Goal: Information Seeking & Learning: Learn about a topic

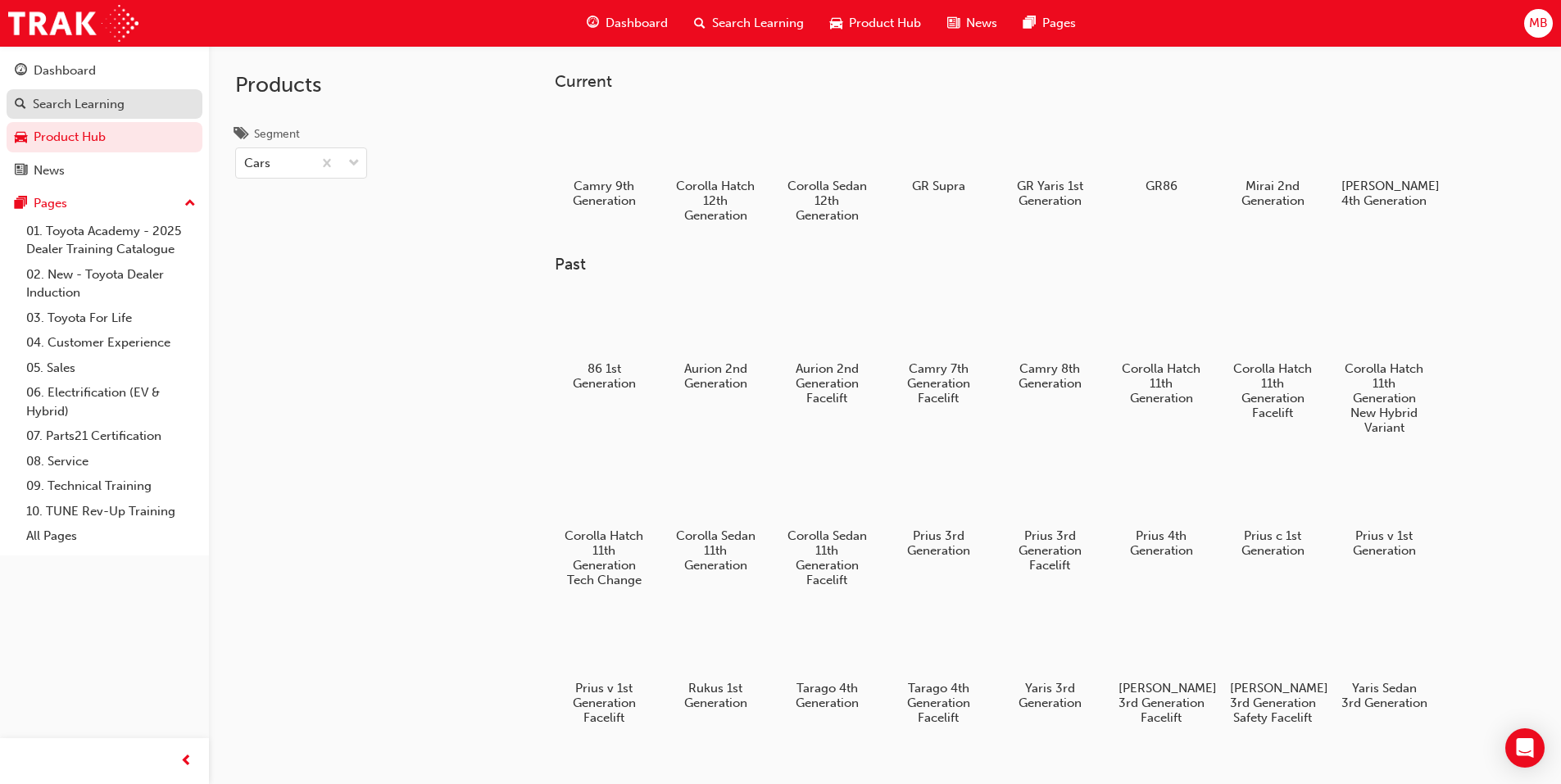
click at [87, 103] on div "Search Learning" at bounding box center [78, 104] width 91 height 19
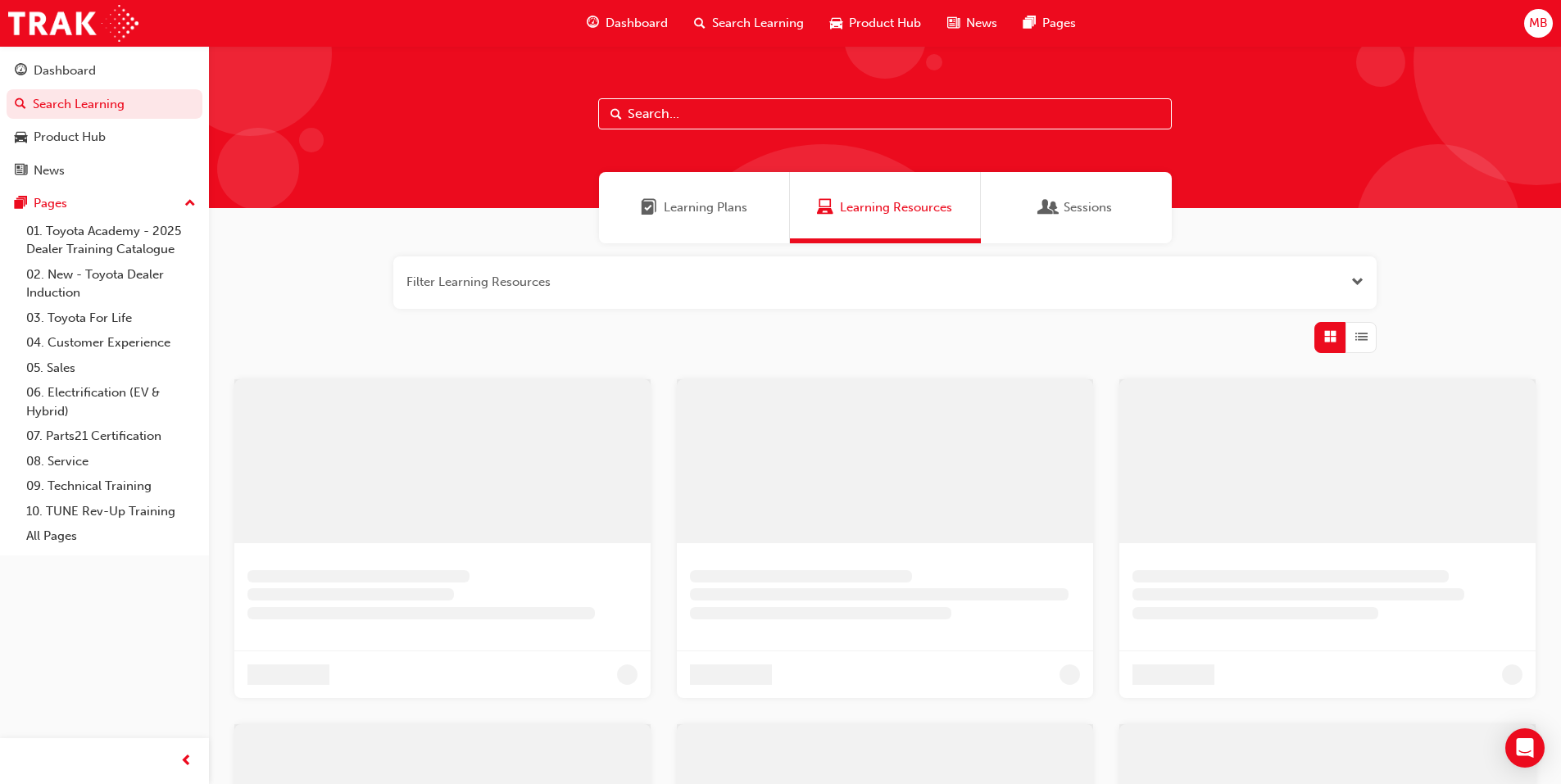
click at [683, 114] on input "text" at bounding box center [885, 114] width 573 height 31
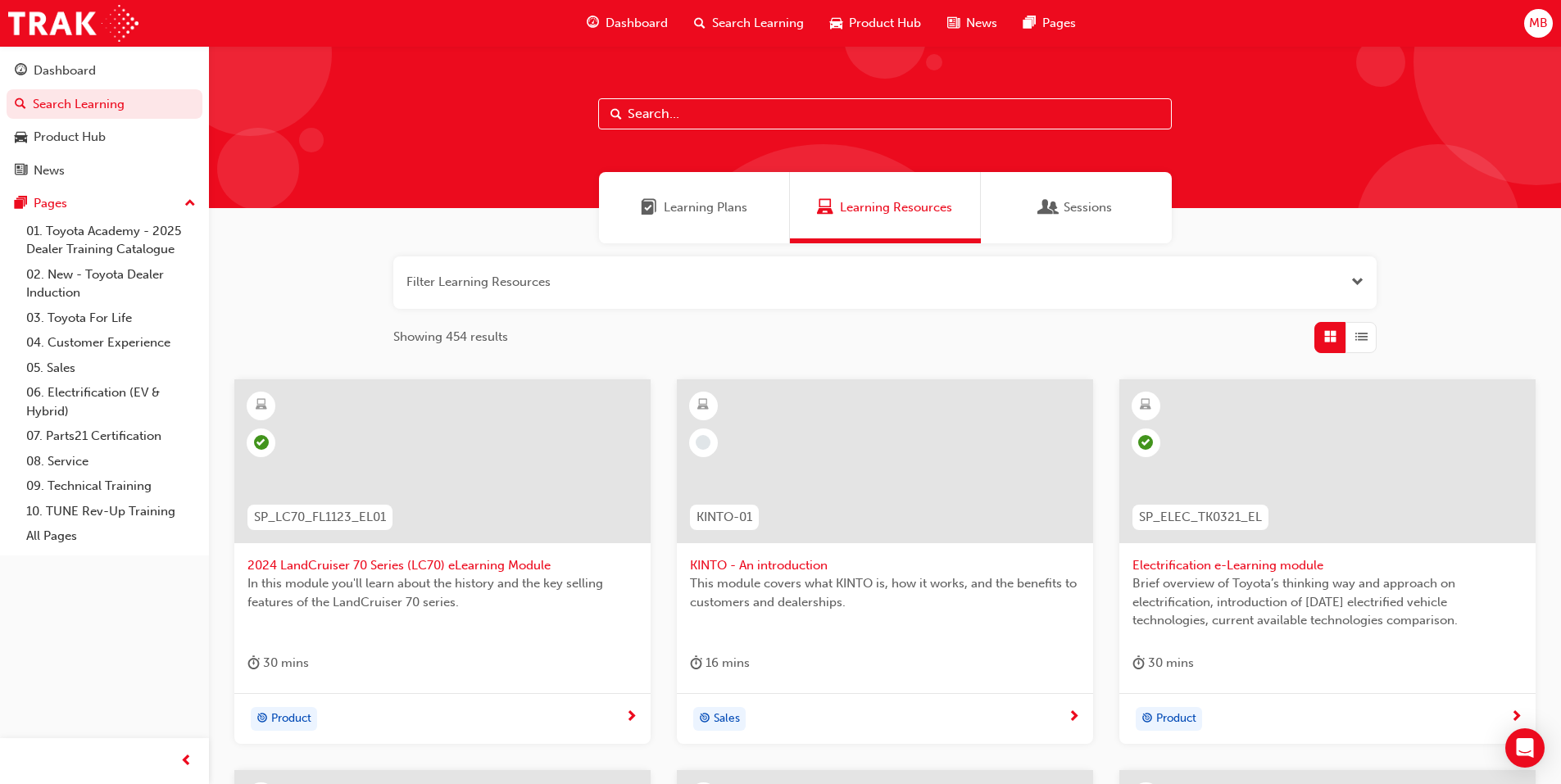
paste input "SP_GRCOROLLA_FL1224"
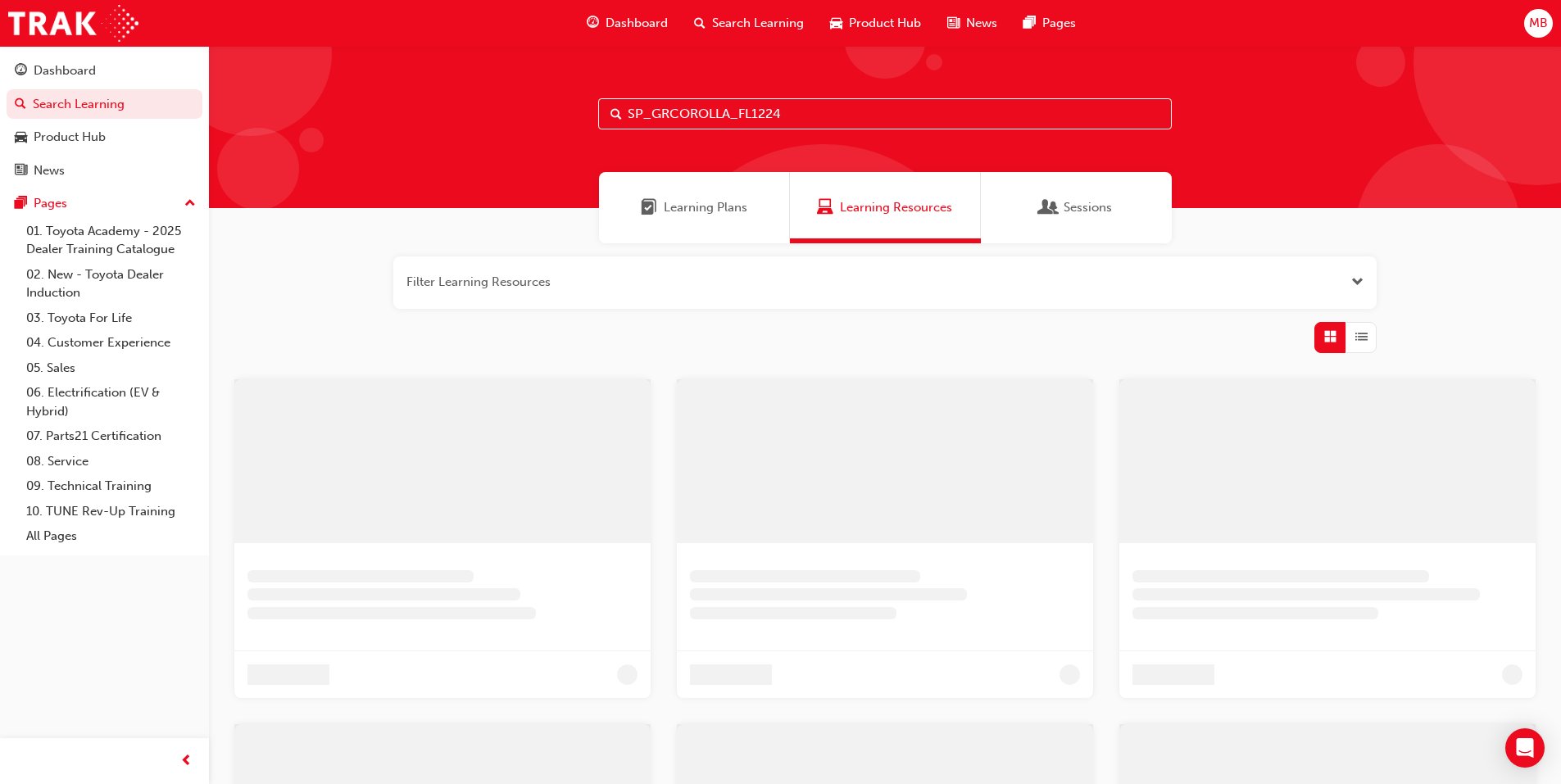
type input "SP_GRCOROLLA_FL1224"
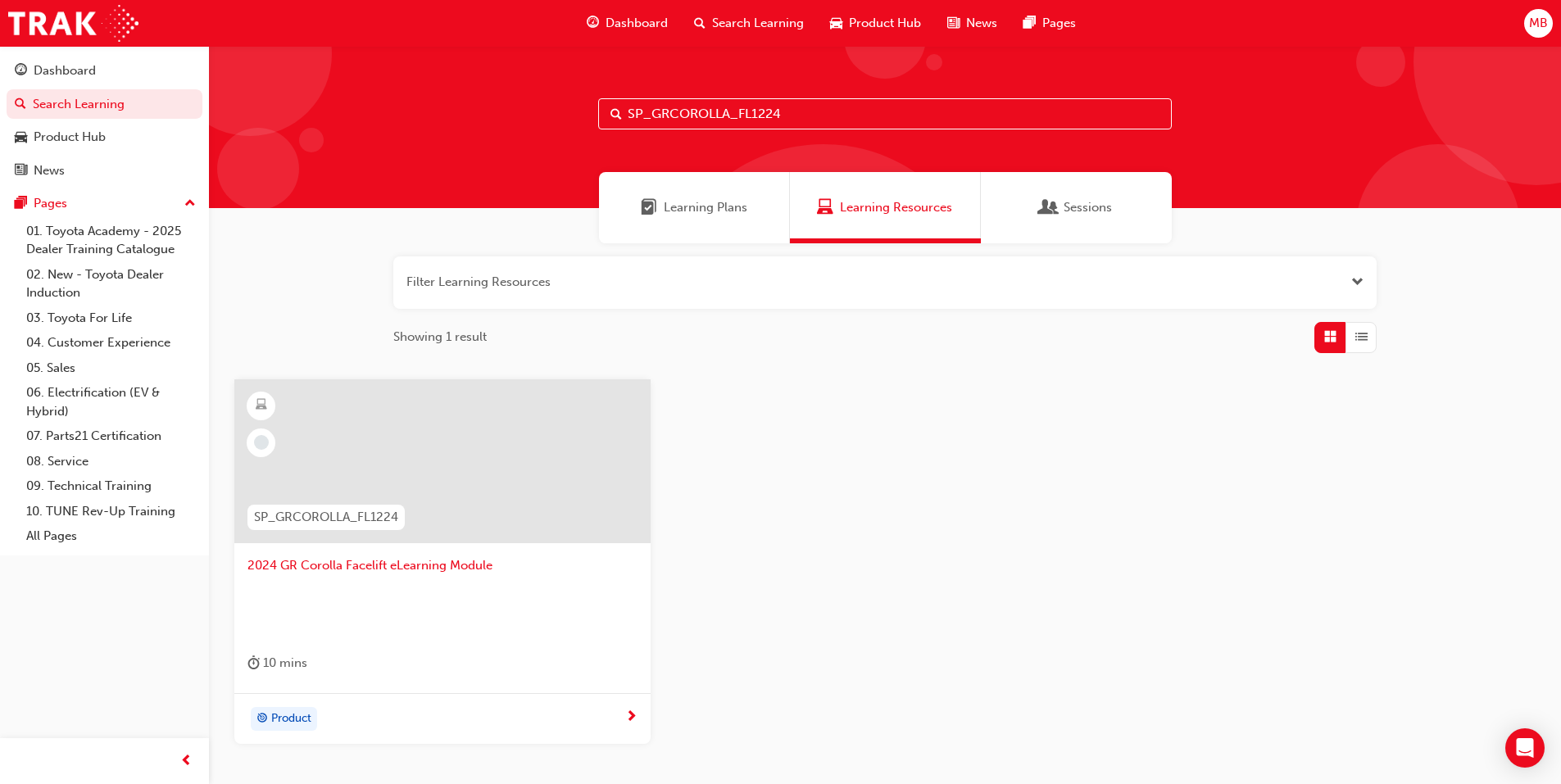
click at [349, 517] on span "SP_GRCOROLLA_FL1224" at bounding box center [326, 517] width 144 height 19
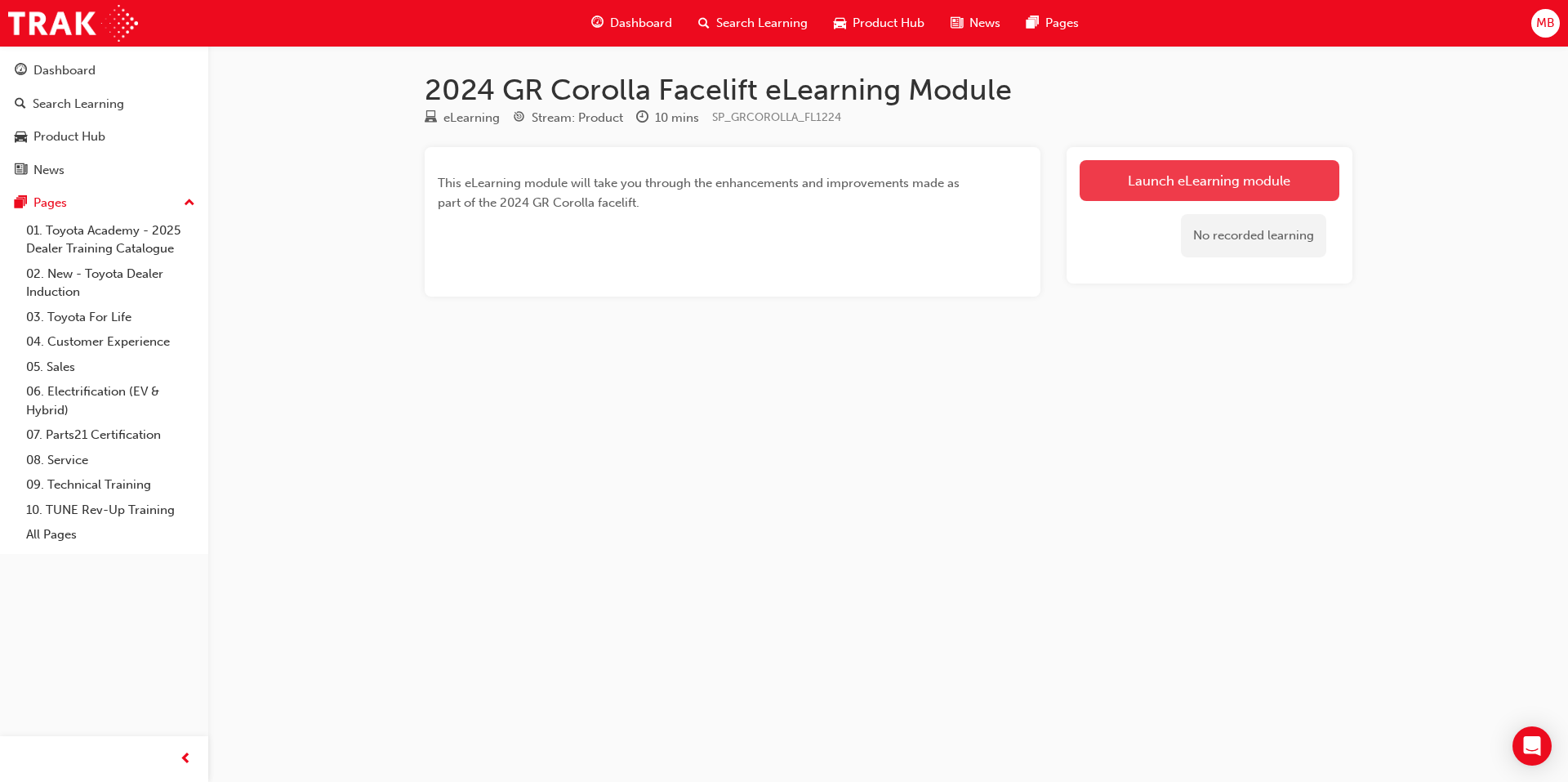
click at [1260, 185] on link "Launch eLearning module" at bounding box center [1209, 181] width 259 height 41
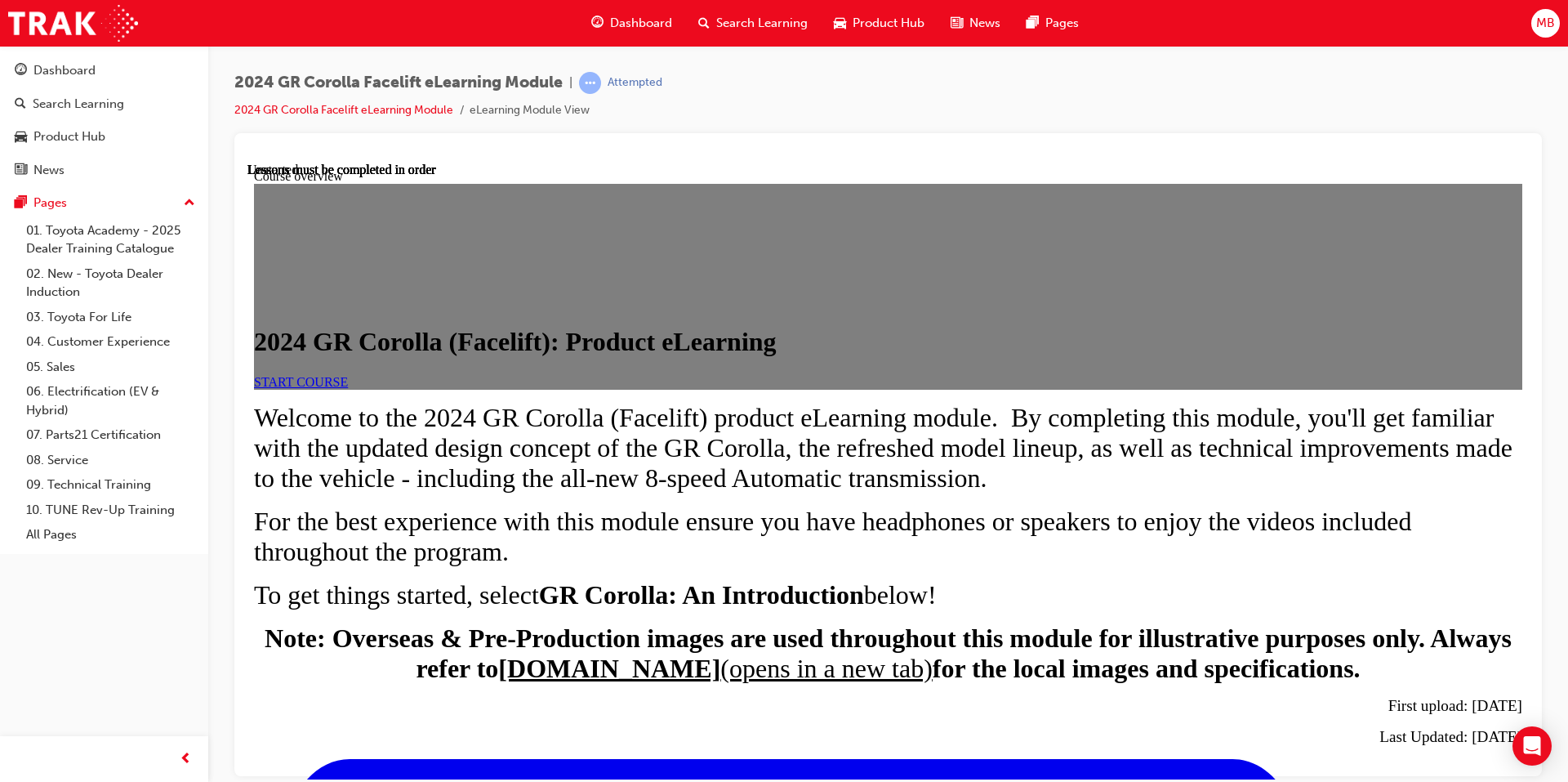
click at [348, 389] on span "START COURSE" at bounding box center [301, 381] width 94 height 14
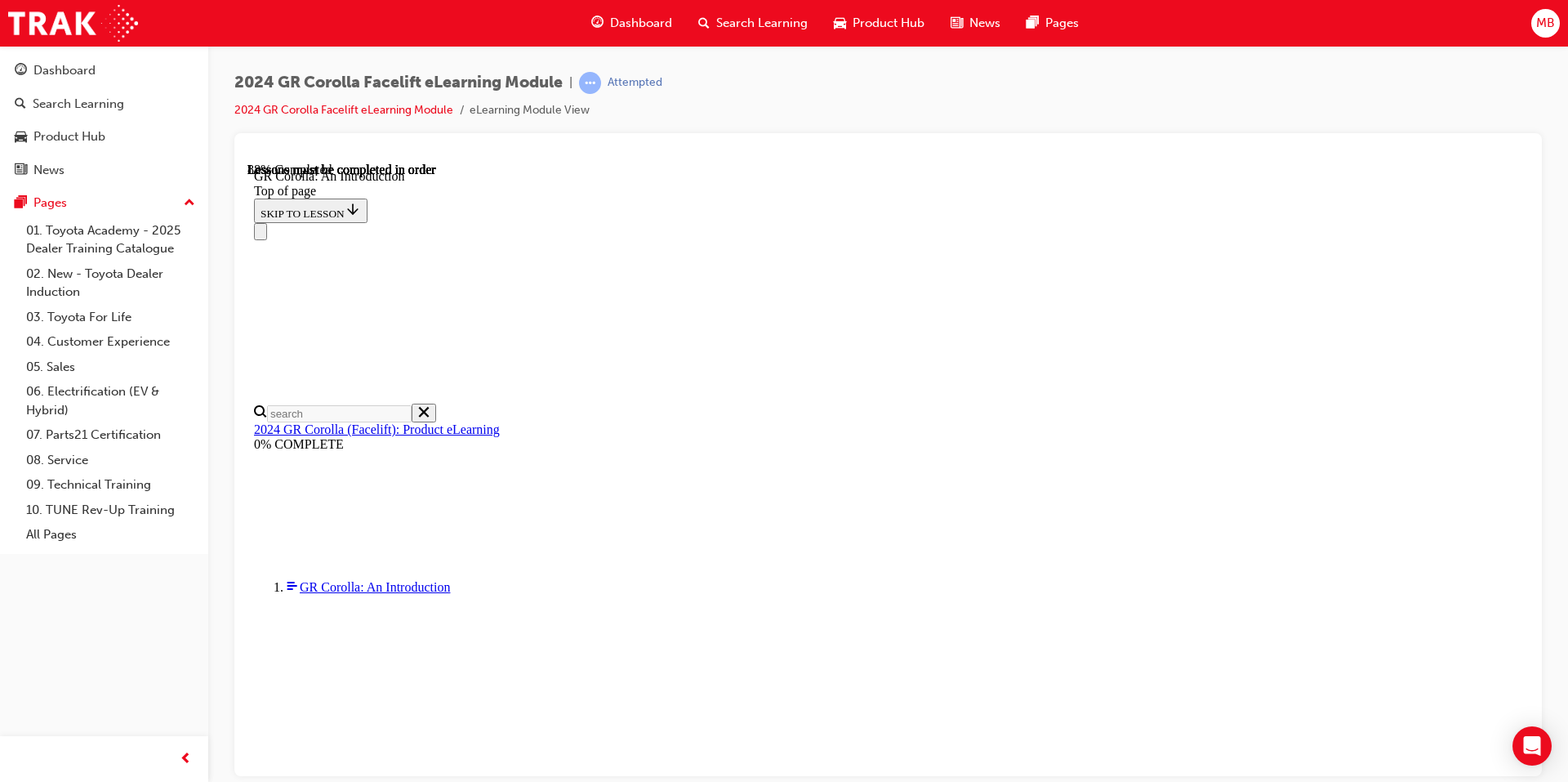
scroll to position [2182, 0]
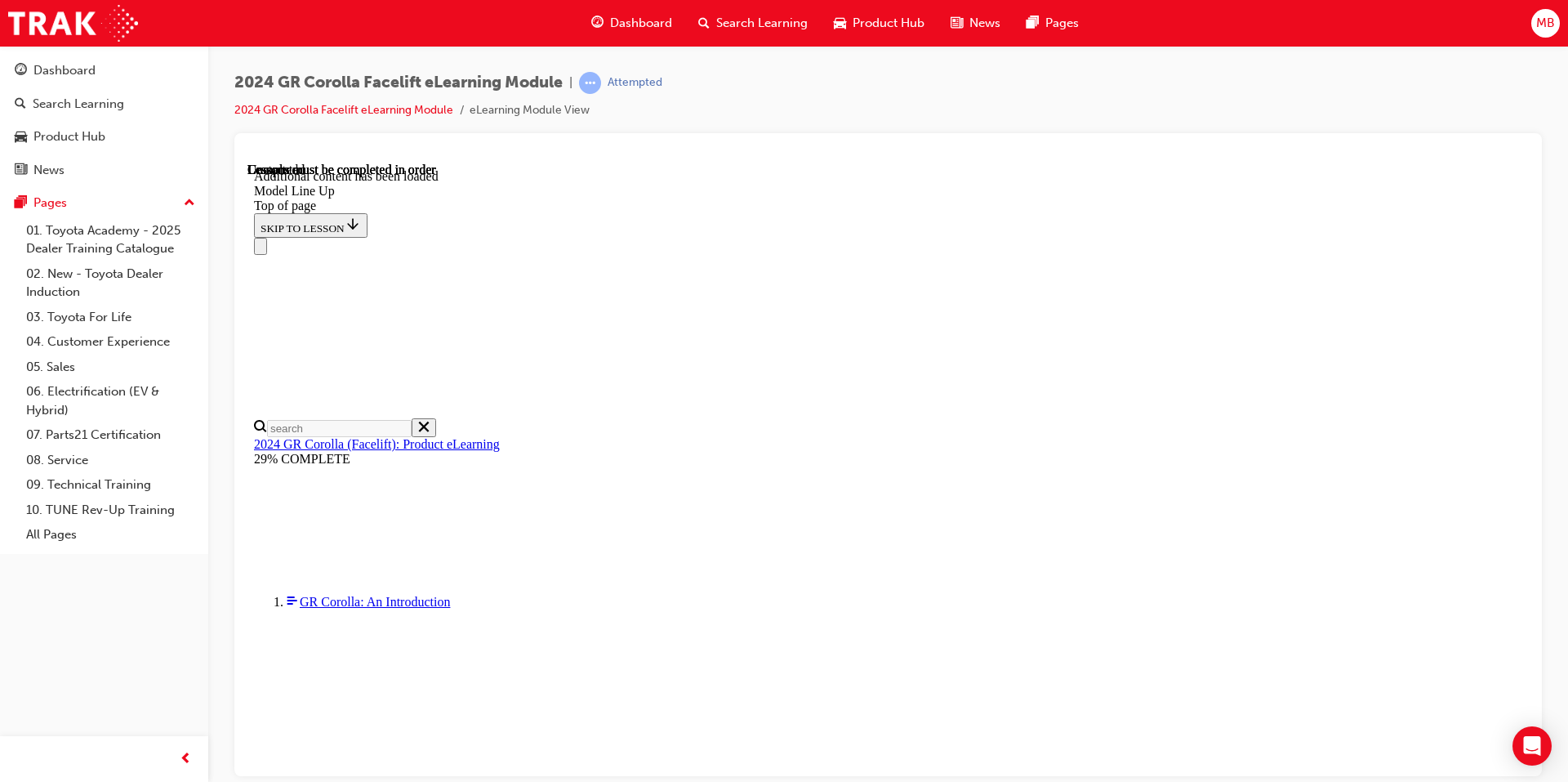
scroll to position [1968, 0]
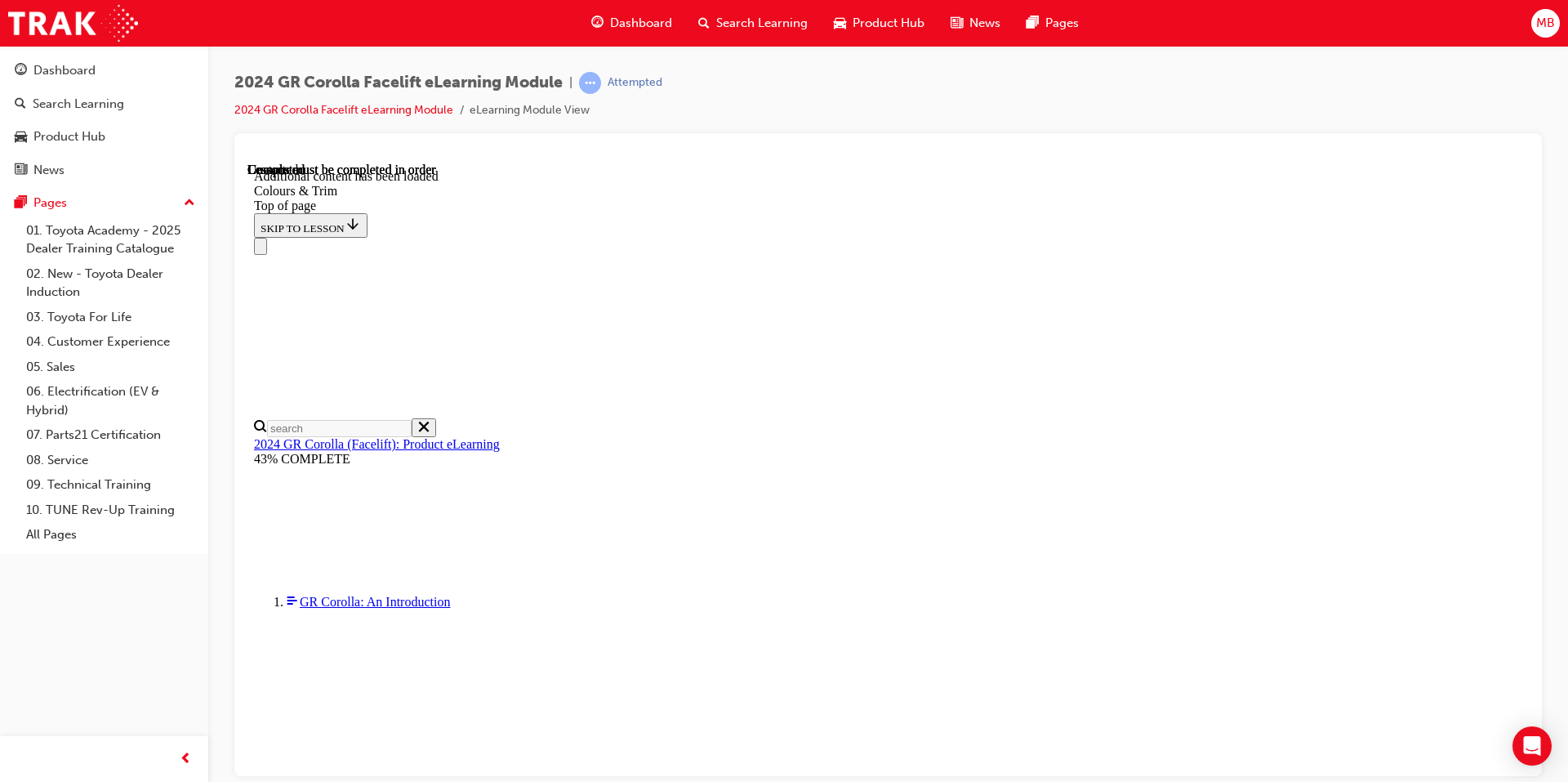
scroll to position [1515, 0]
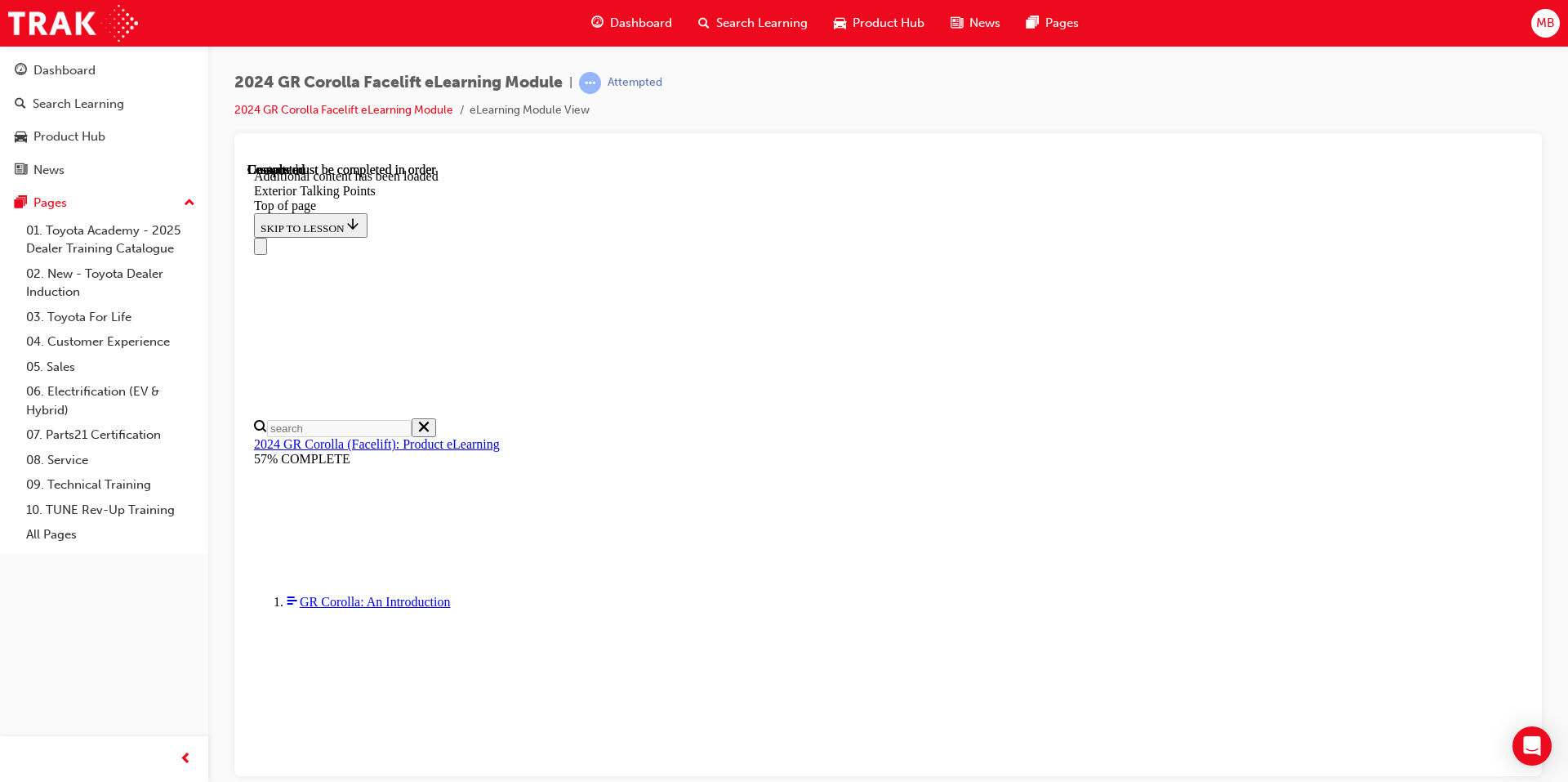
scroll to position [4235, 0]
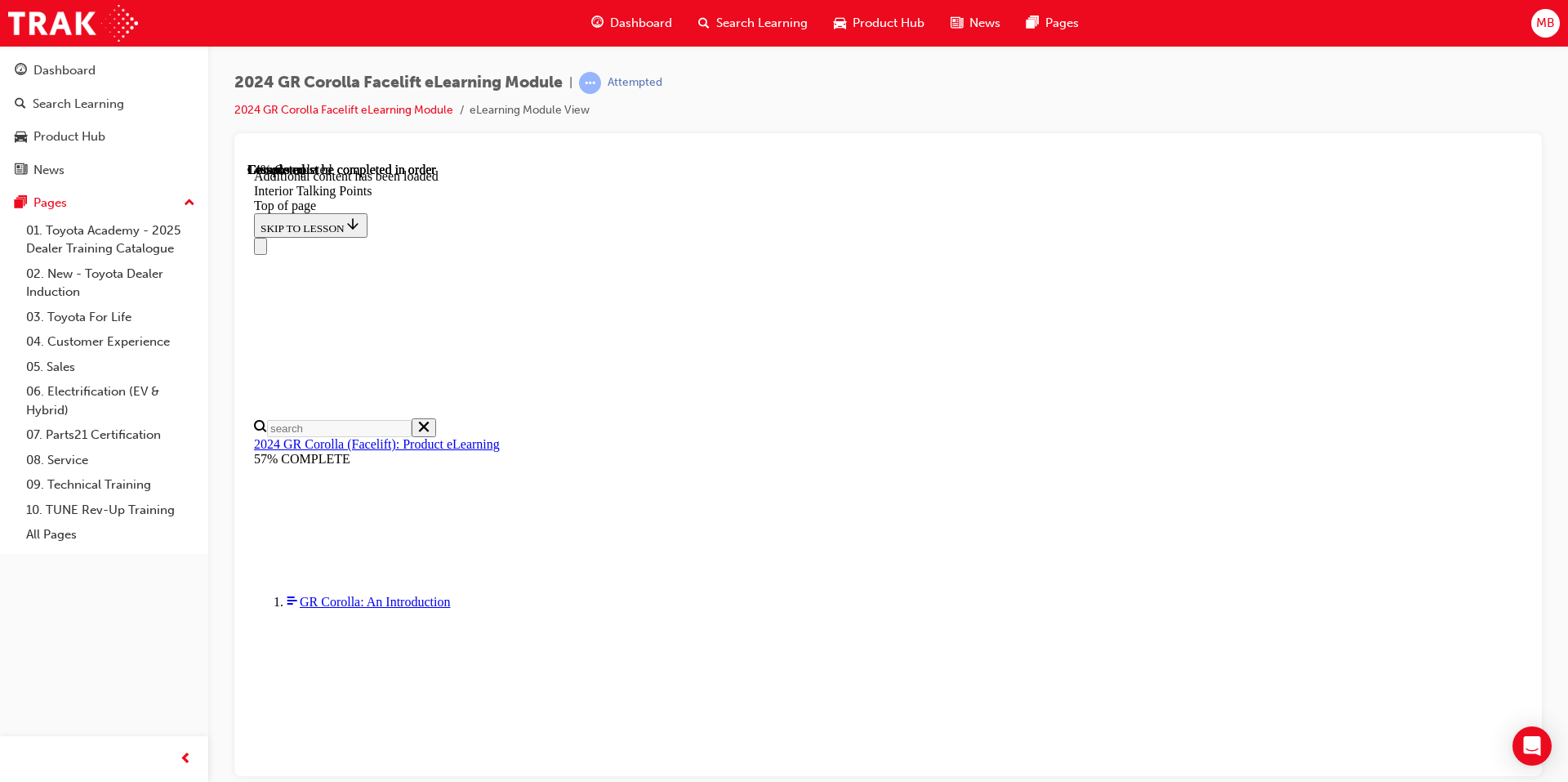
scroll to position [539, 0]
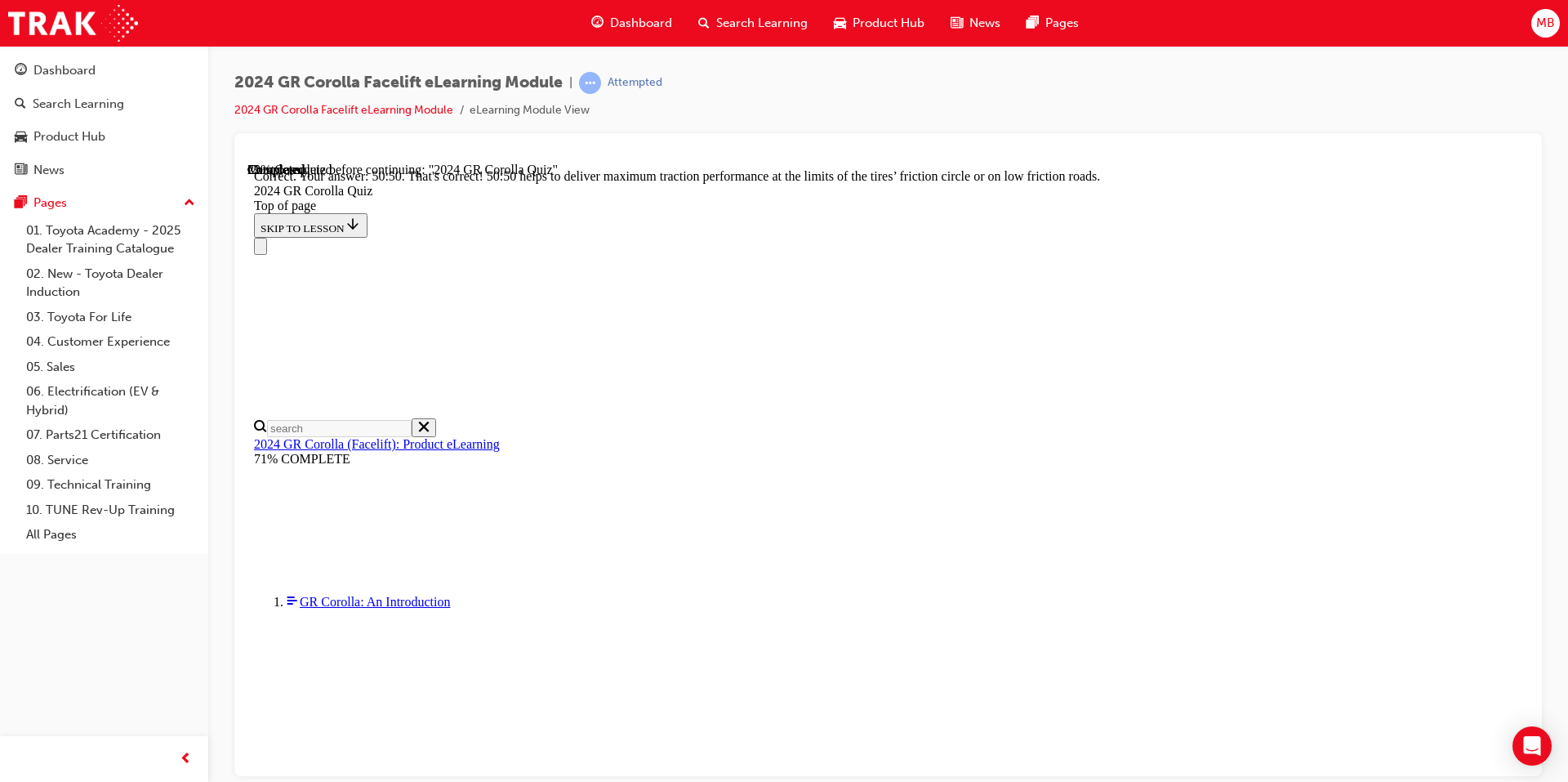
scroll to position [655, 0]
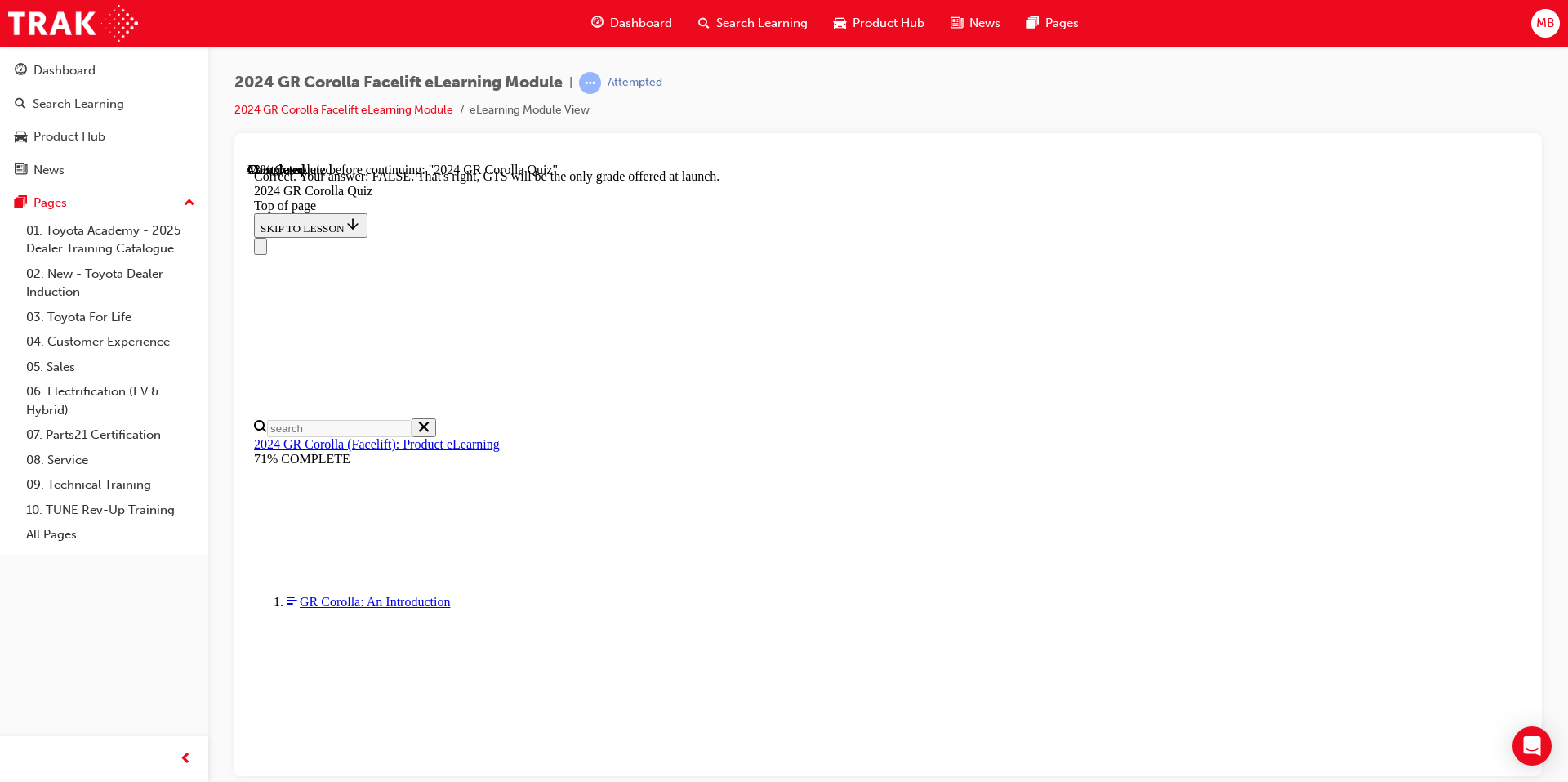
scroll to position [219, 0]
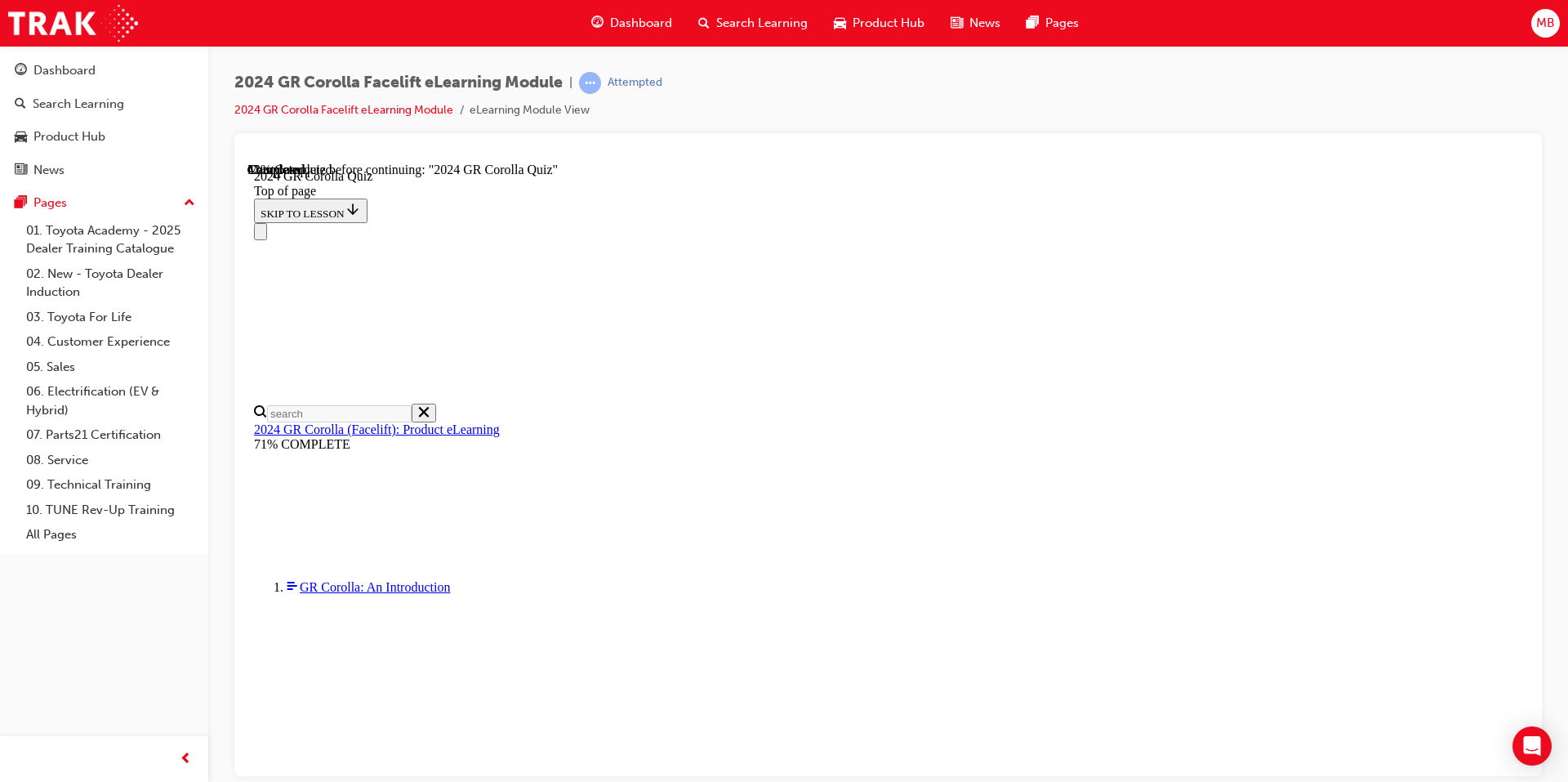
scroll to position [357, 0]
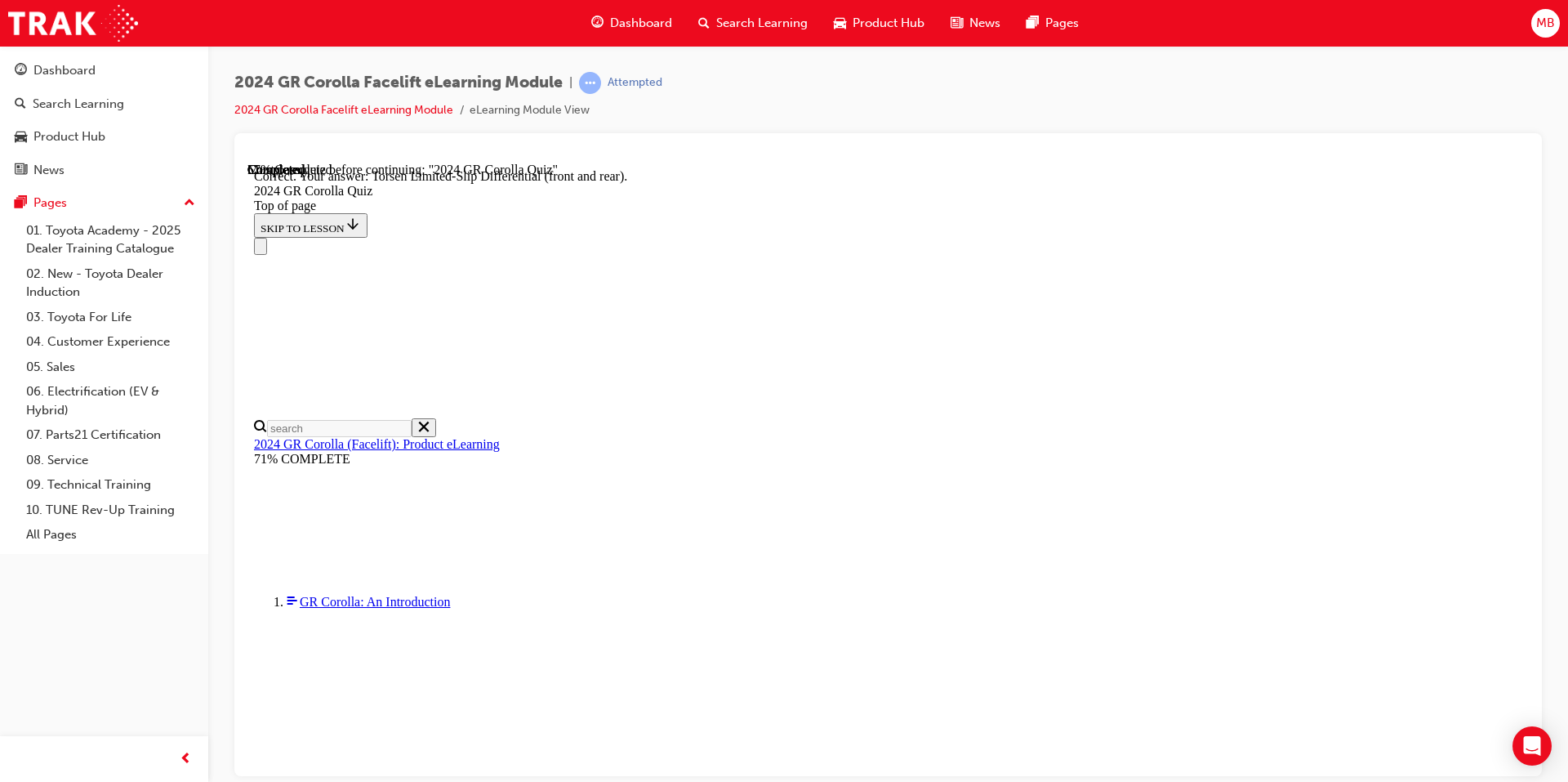
scroll to position [620, 0]
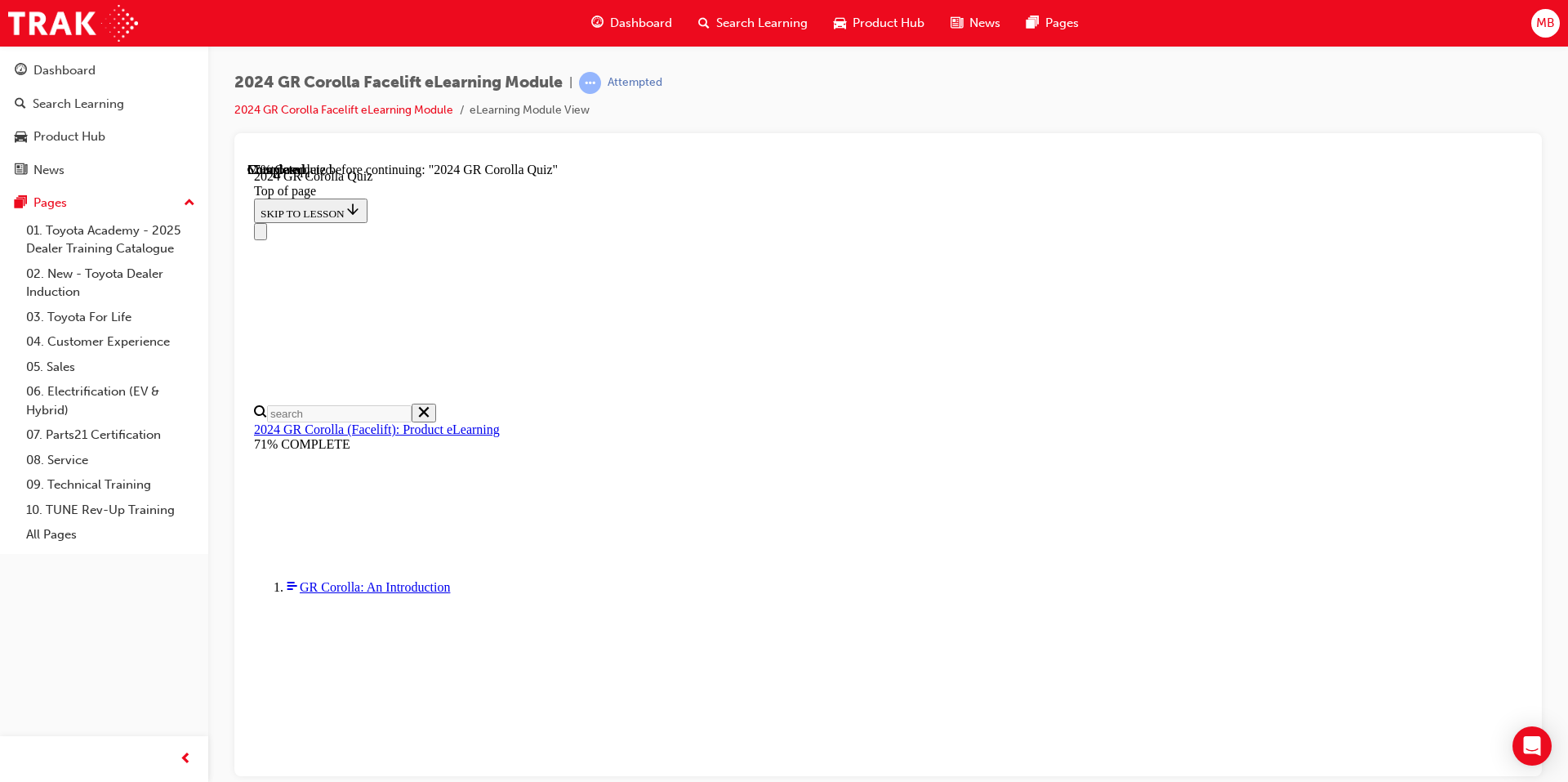
scroll to position [198, 0]
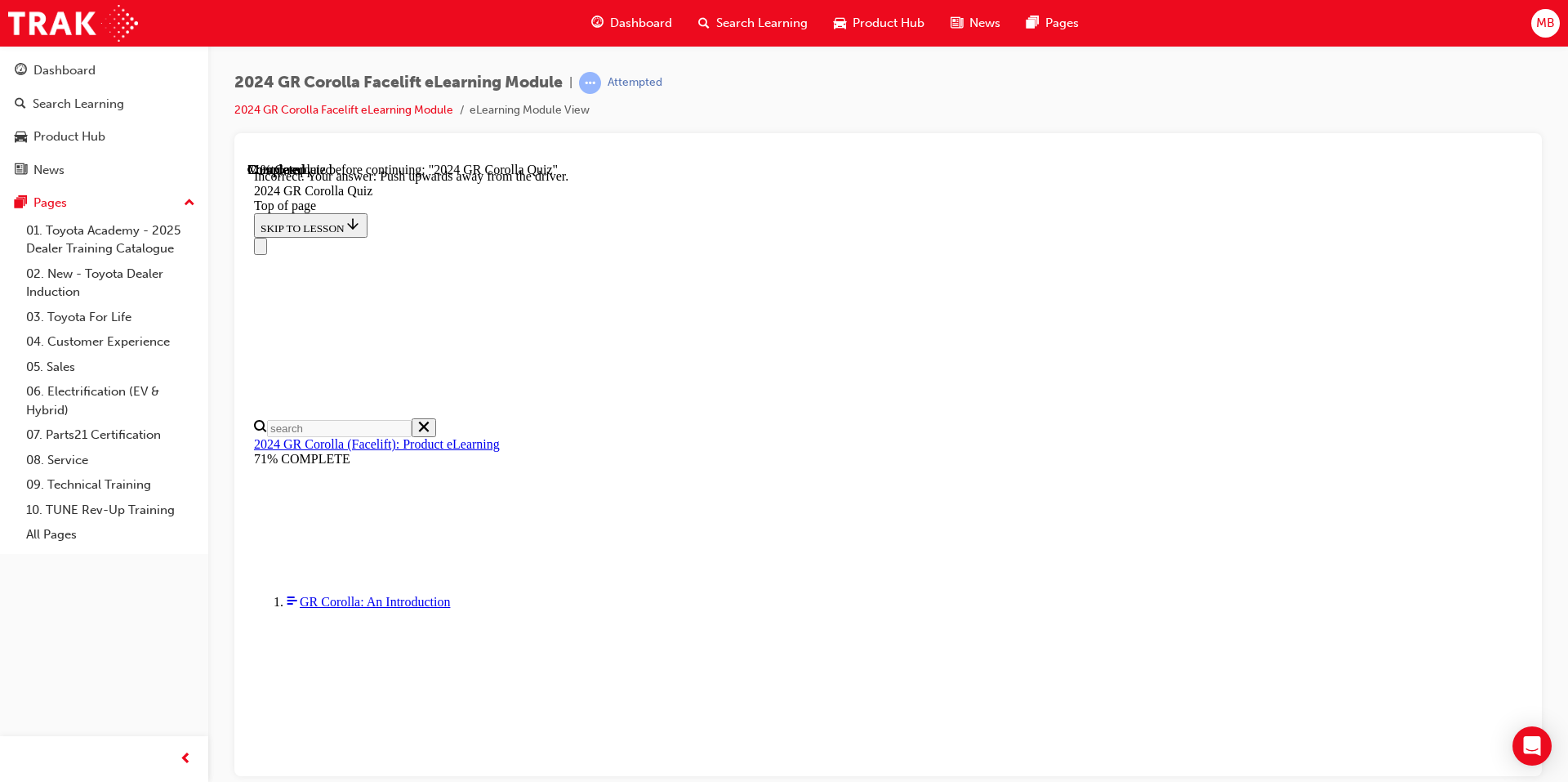
scroll to position [250, 0]
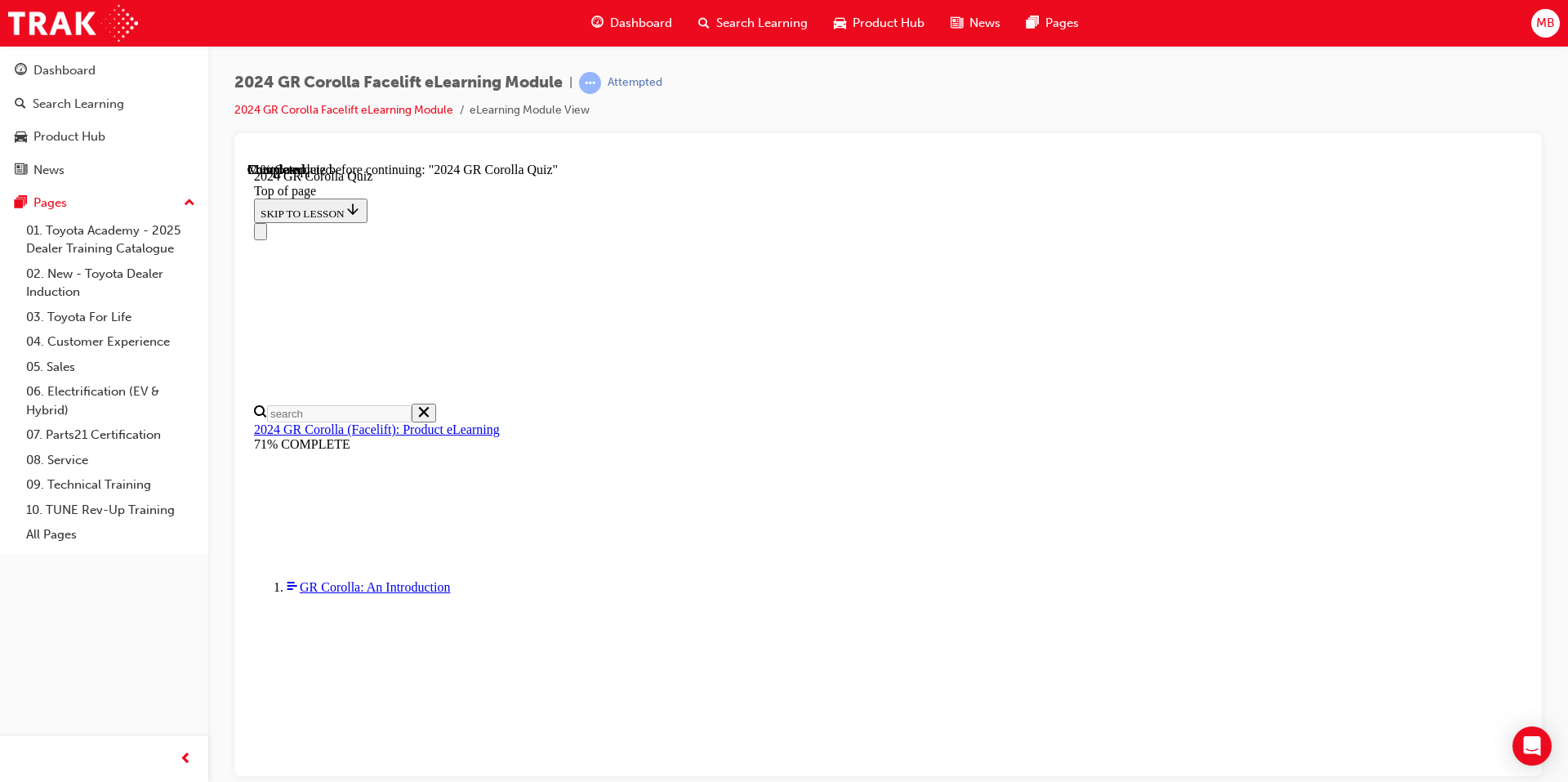
scroll to position [530, 0]
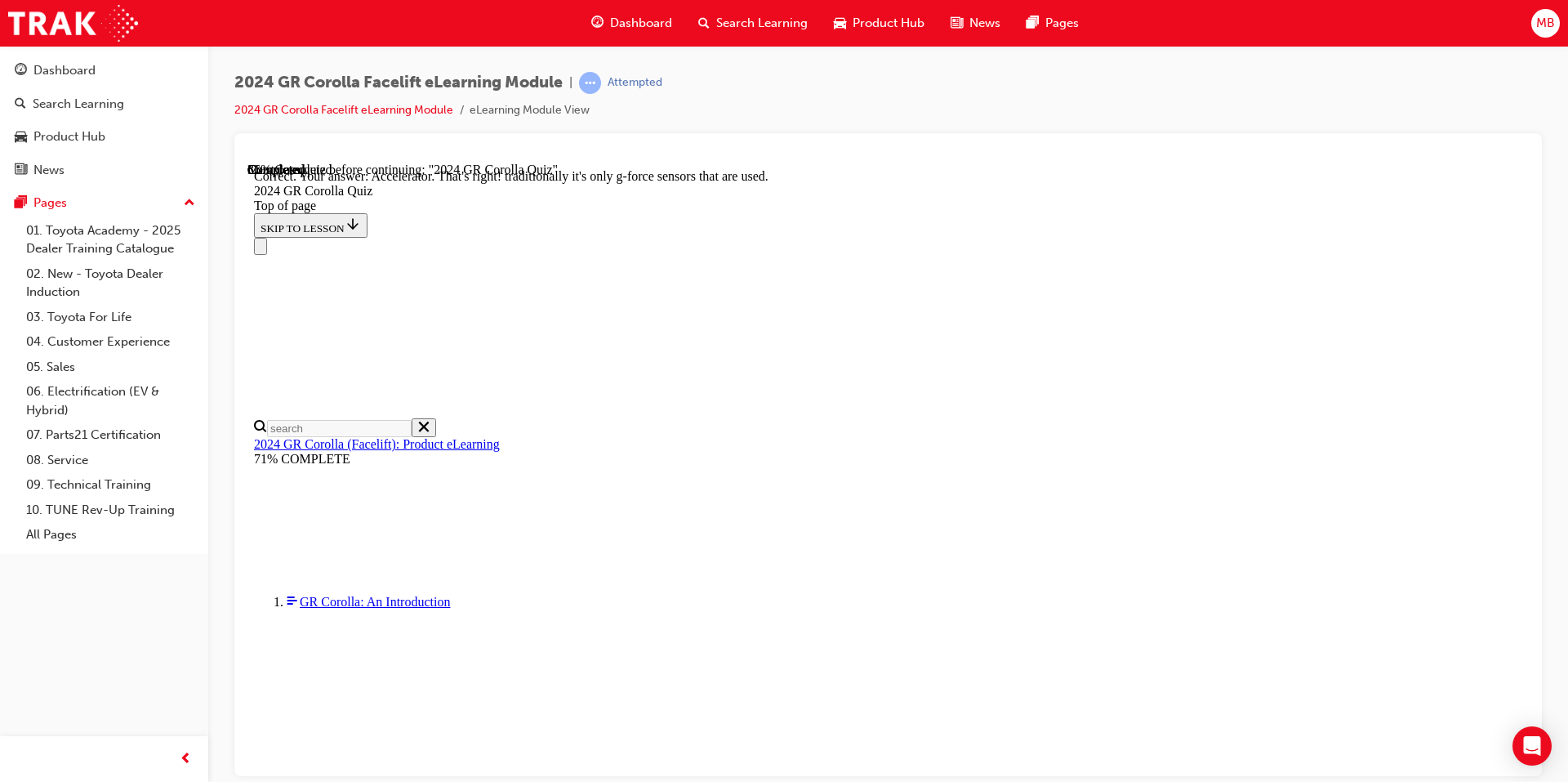
scroll to position [663, 0]
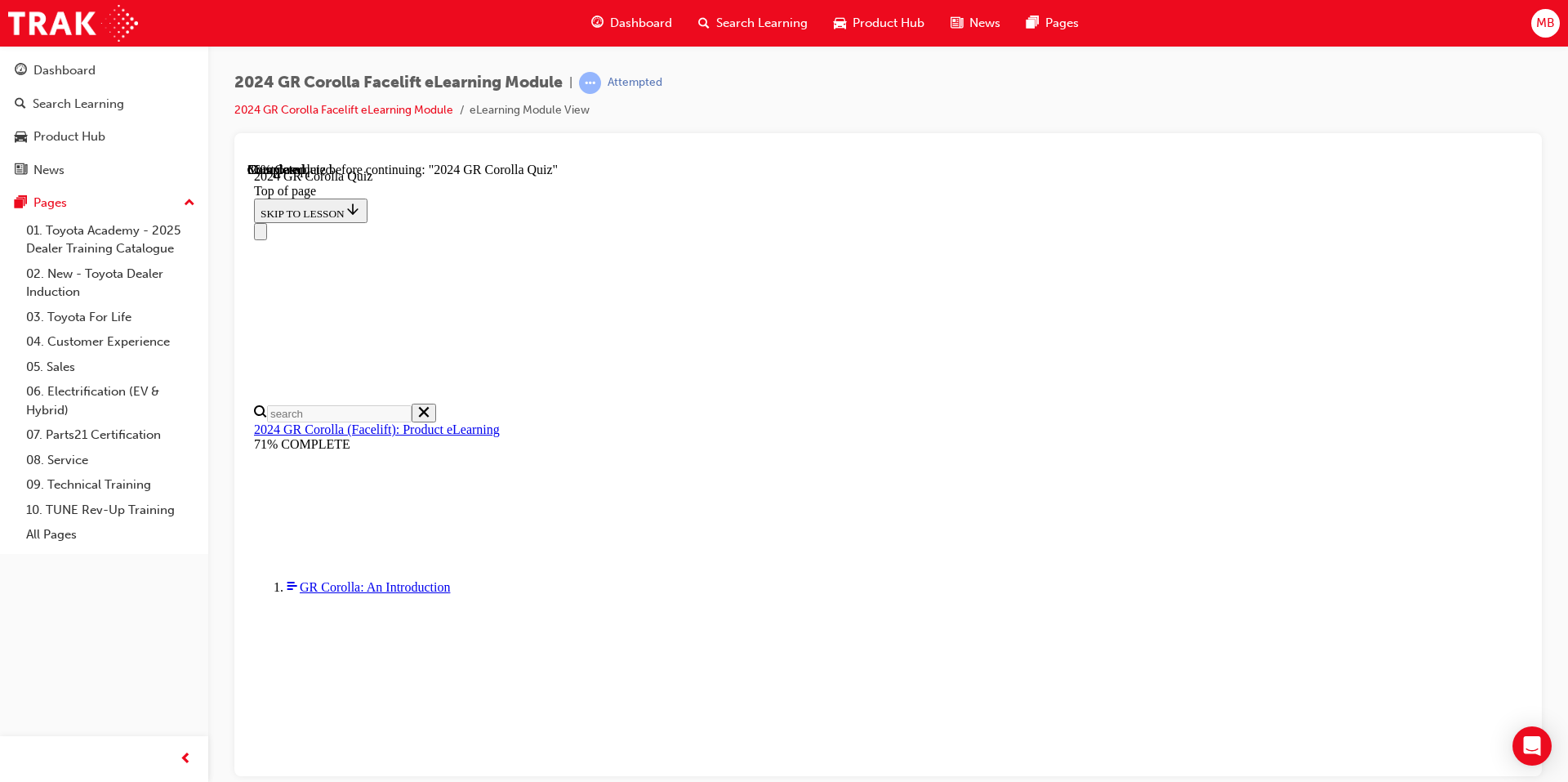
scroll to position [490, 0]
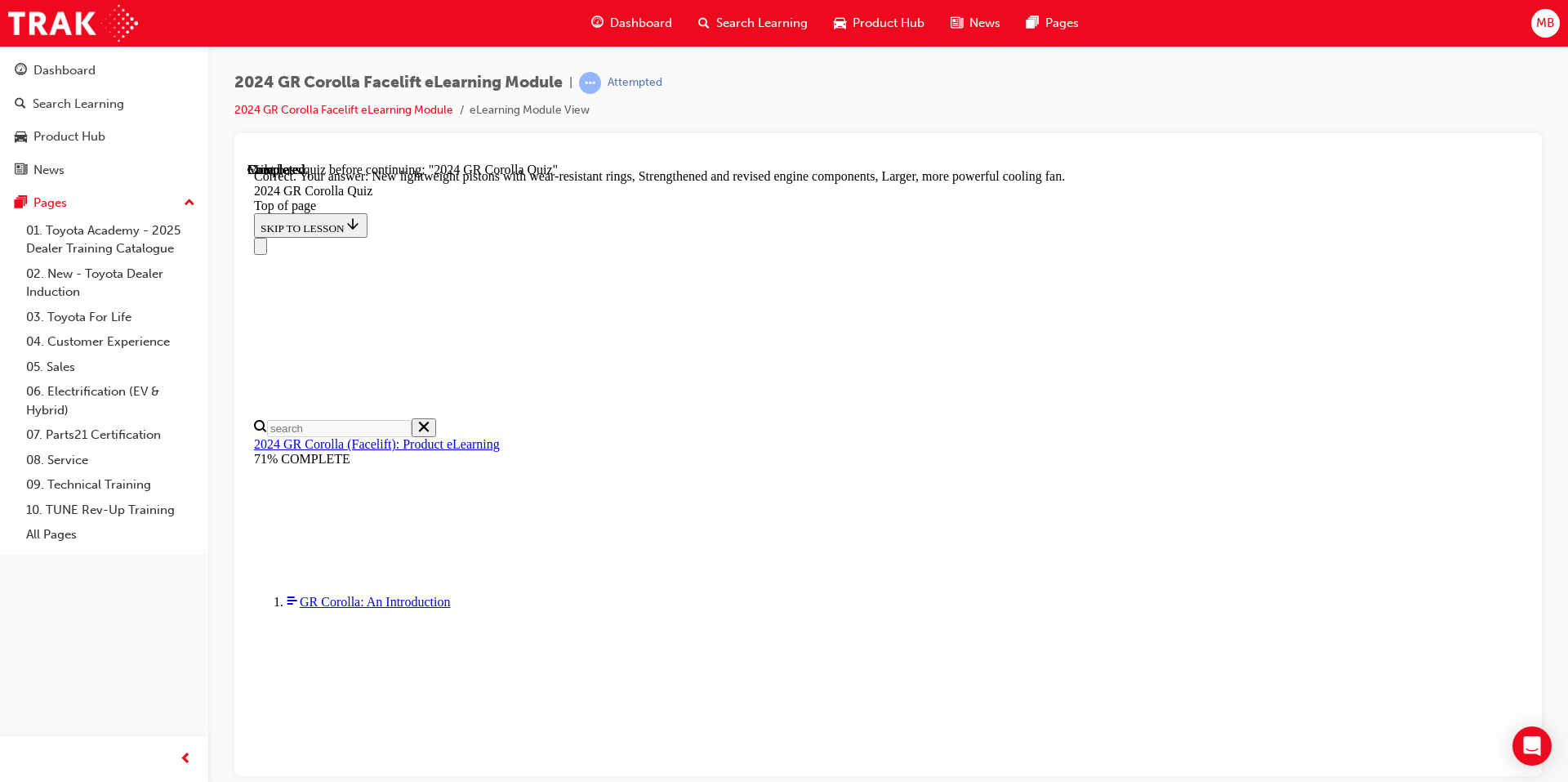
scroll to position [621, 0]
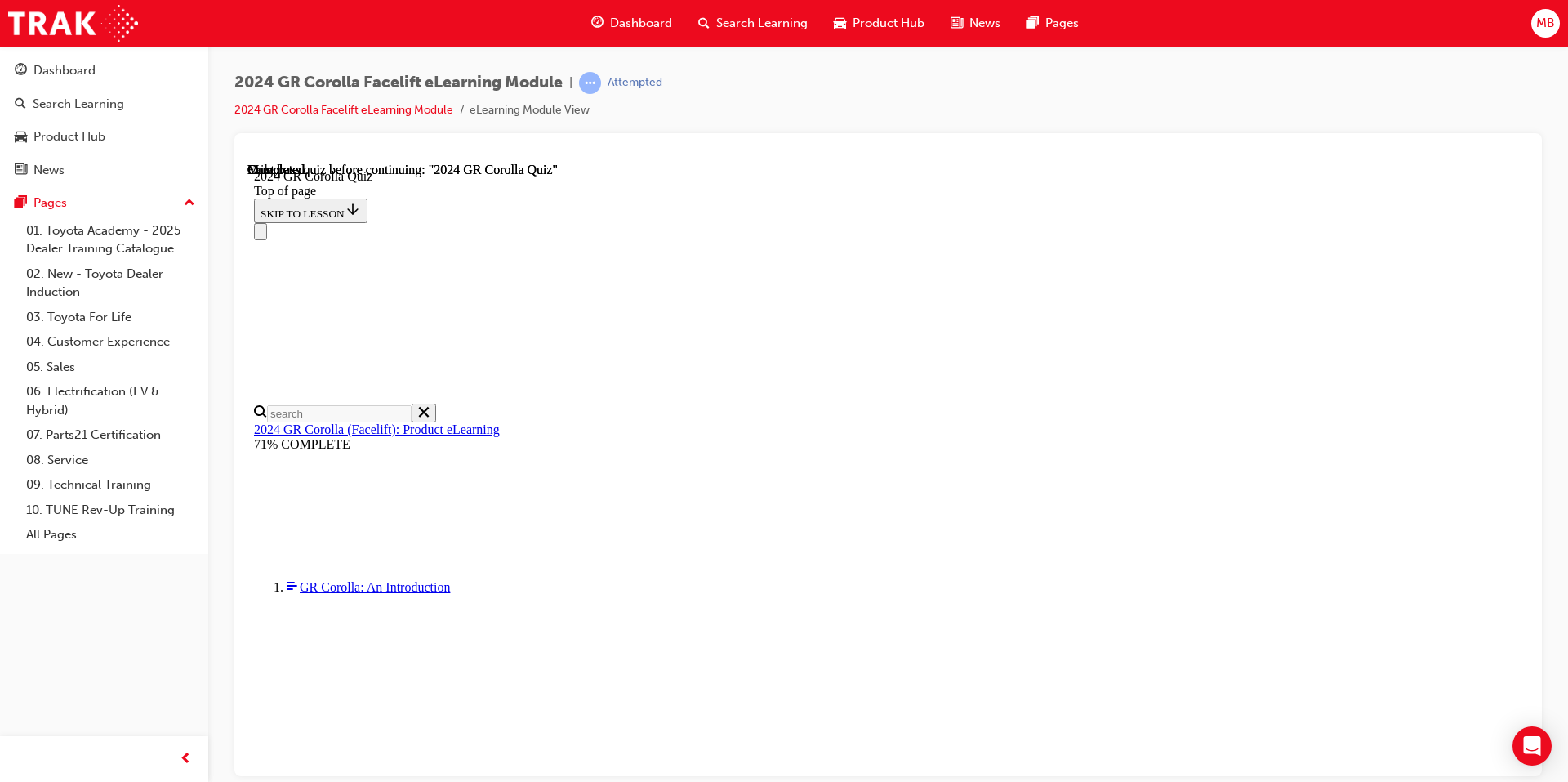
scroll to position [282, 0]
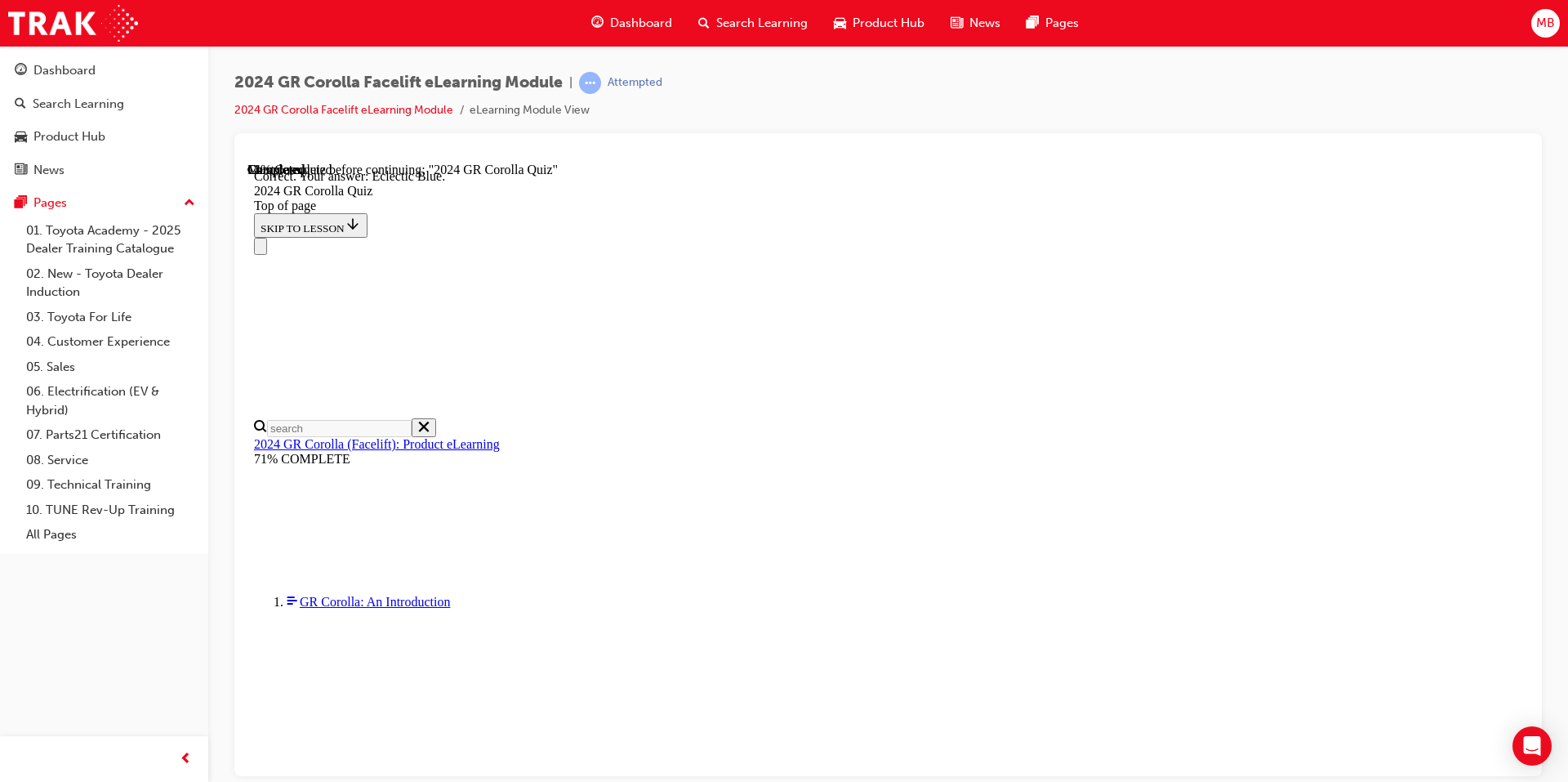
scroll to position [269, 0]
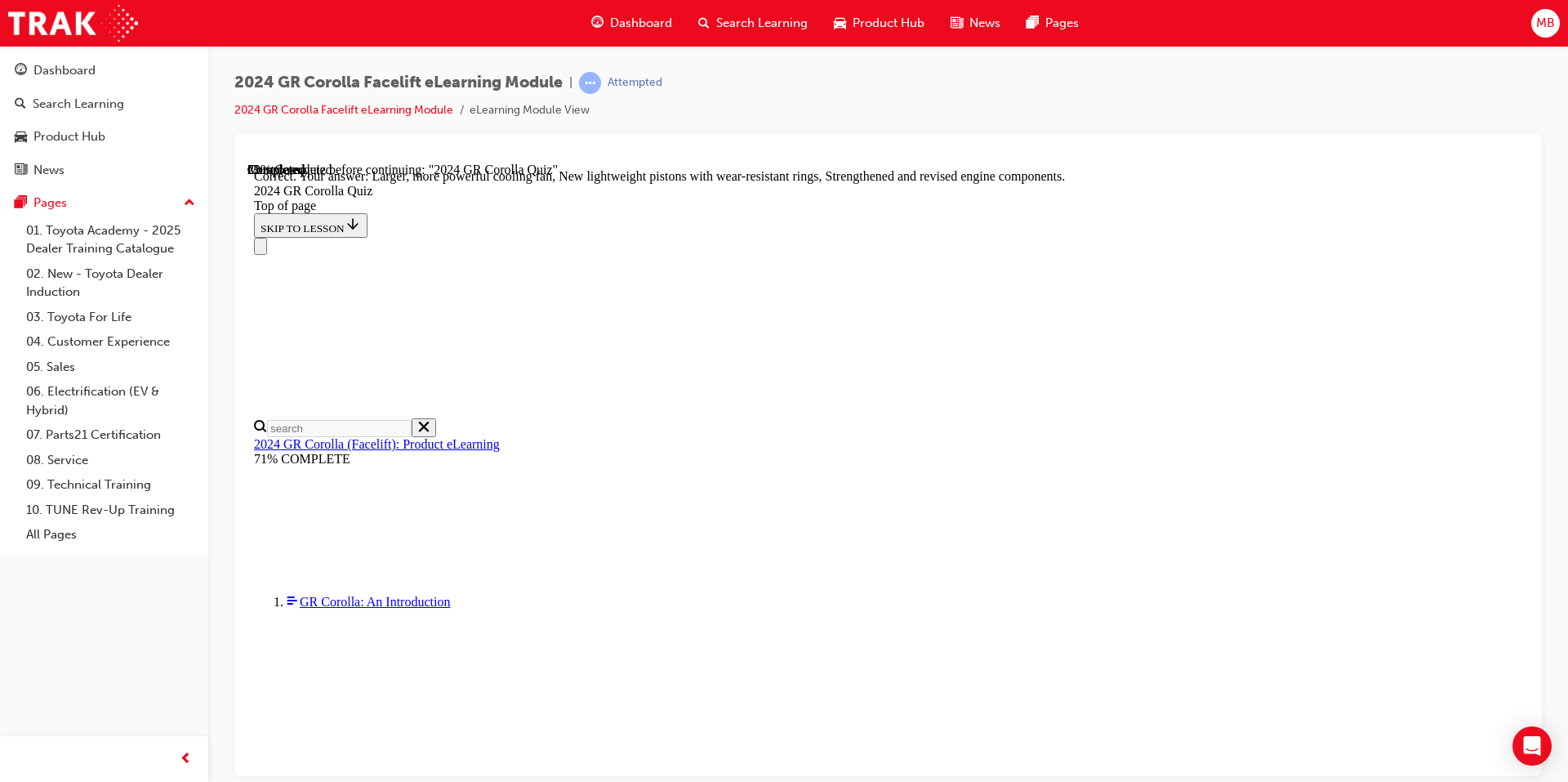
scroll to position [621, 0]
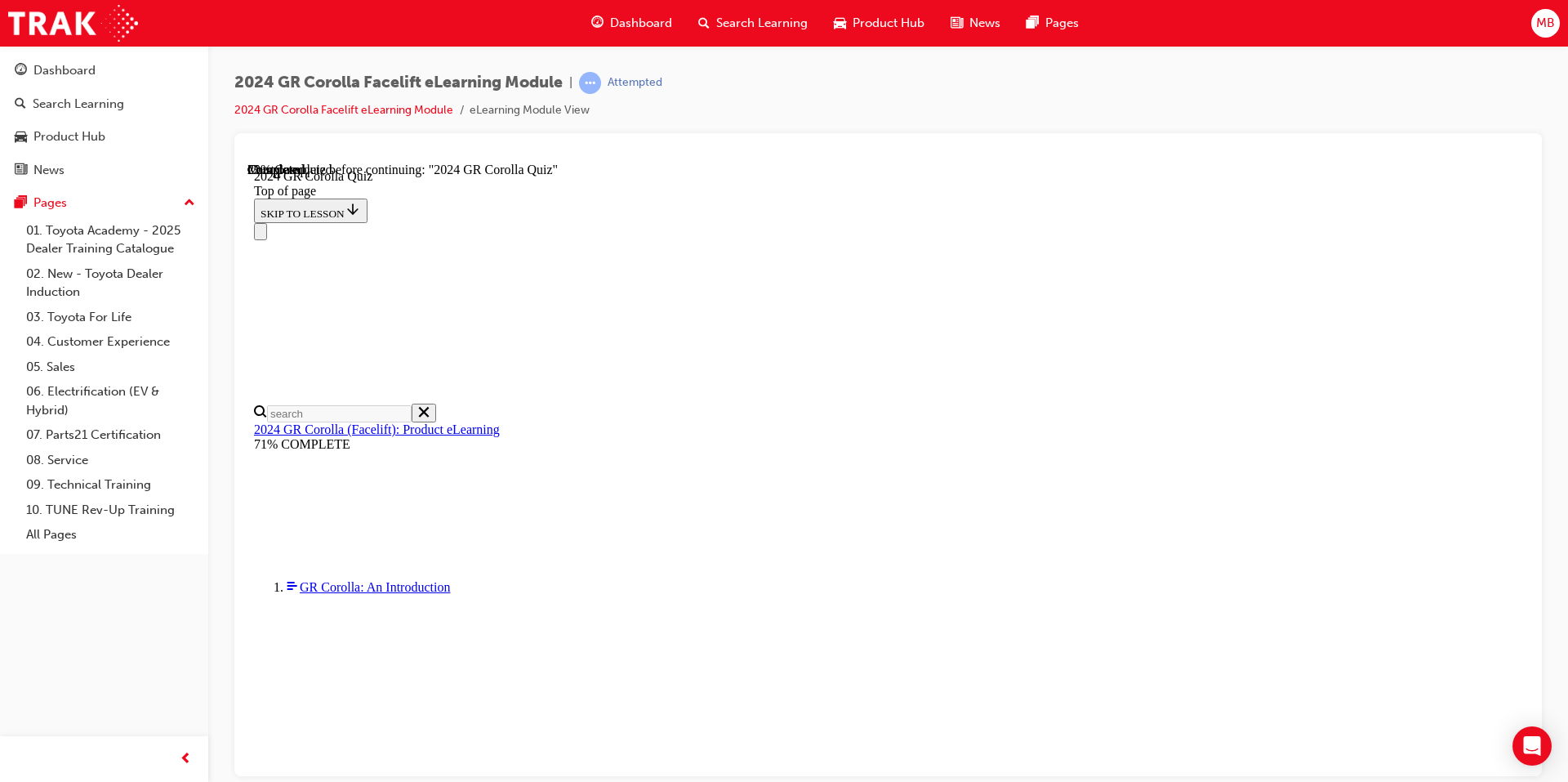
scroll to position [86, 0]
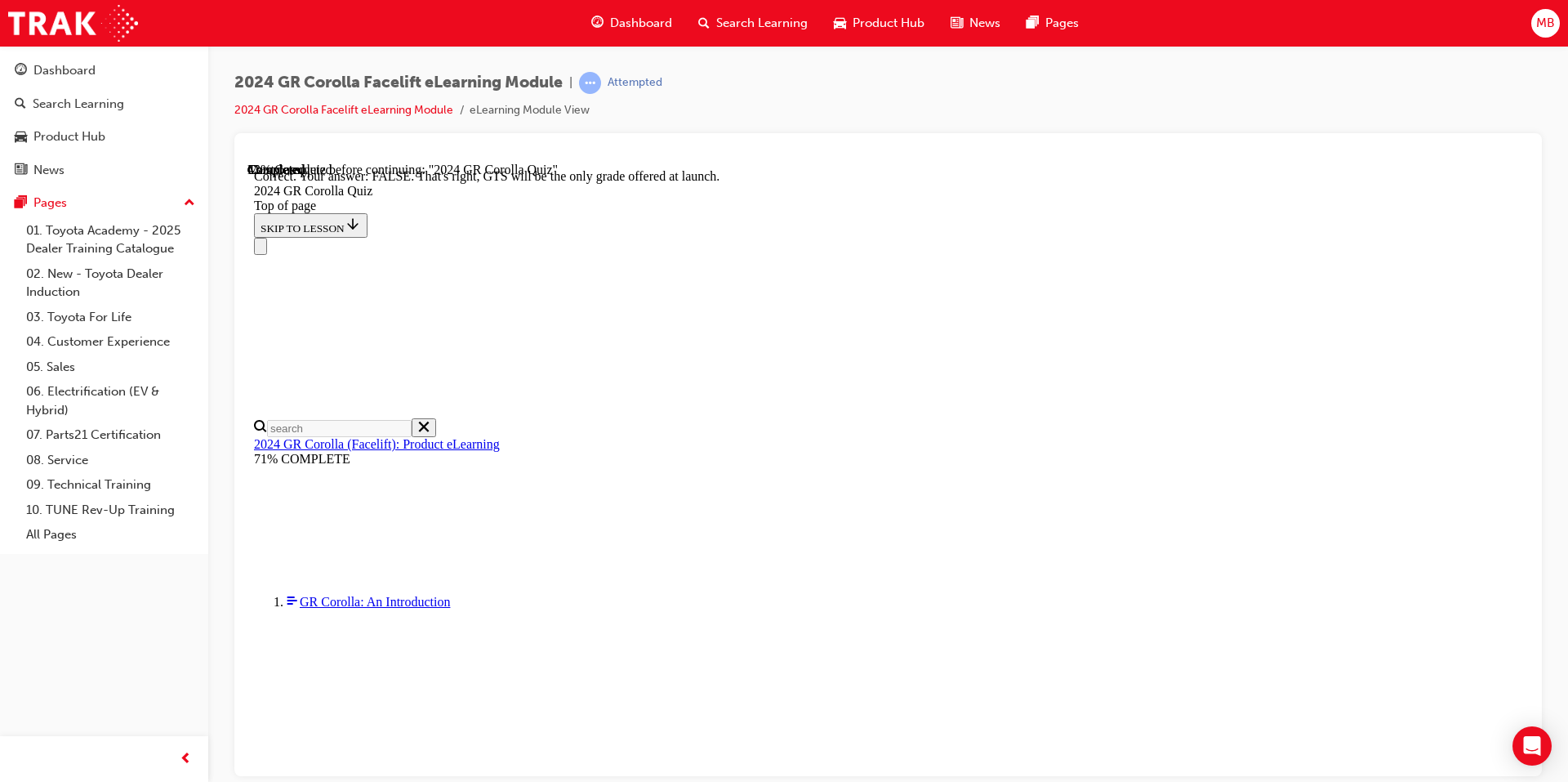
scroll to position [219, 0]
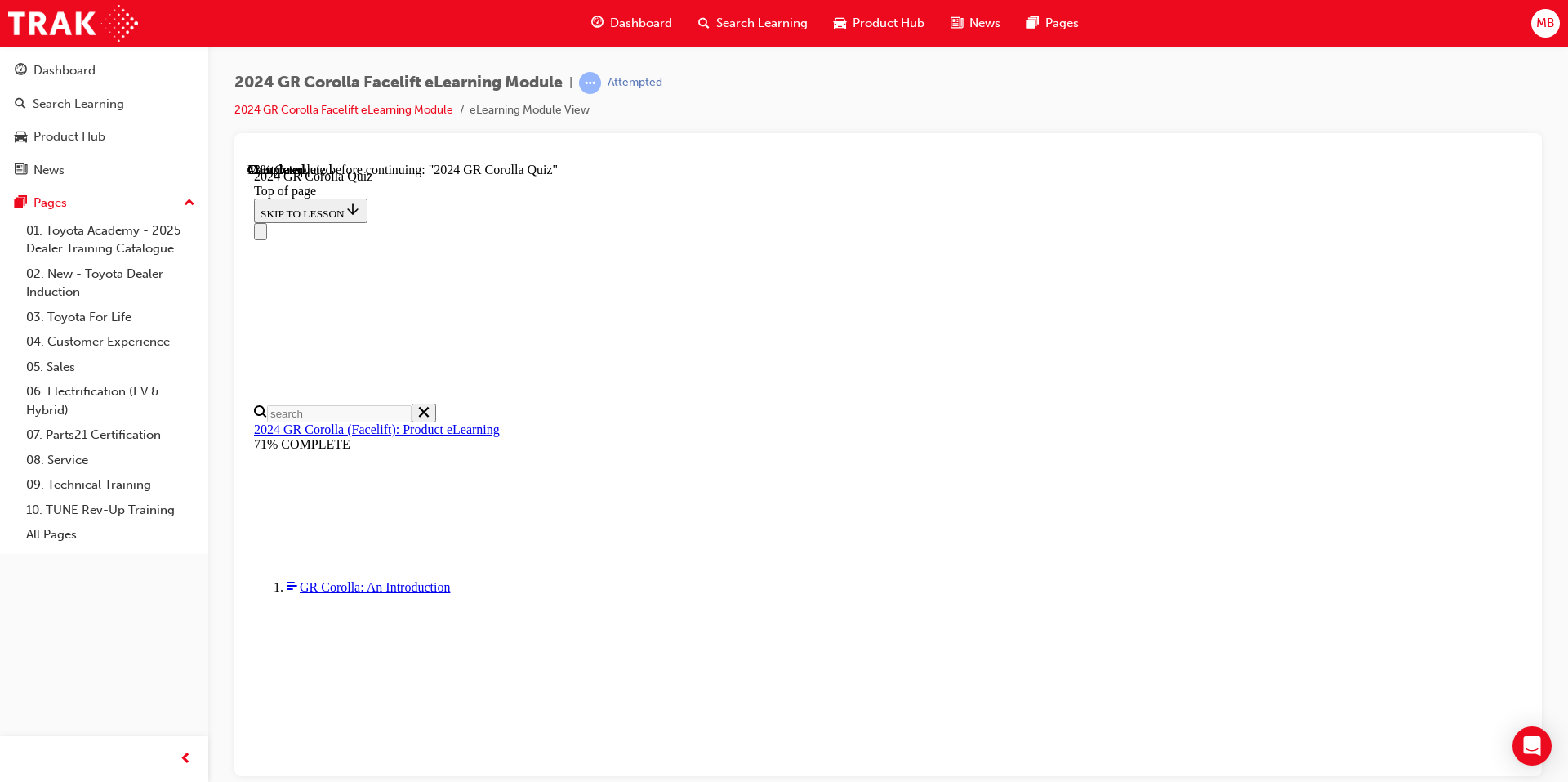
scroll to position [198, 0]
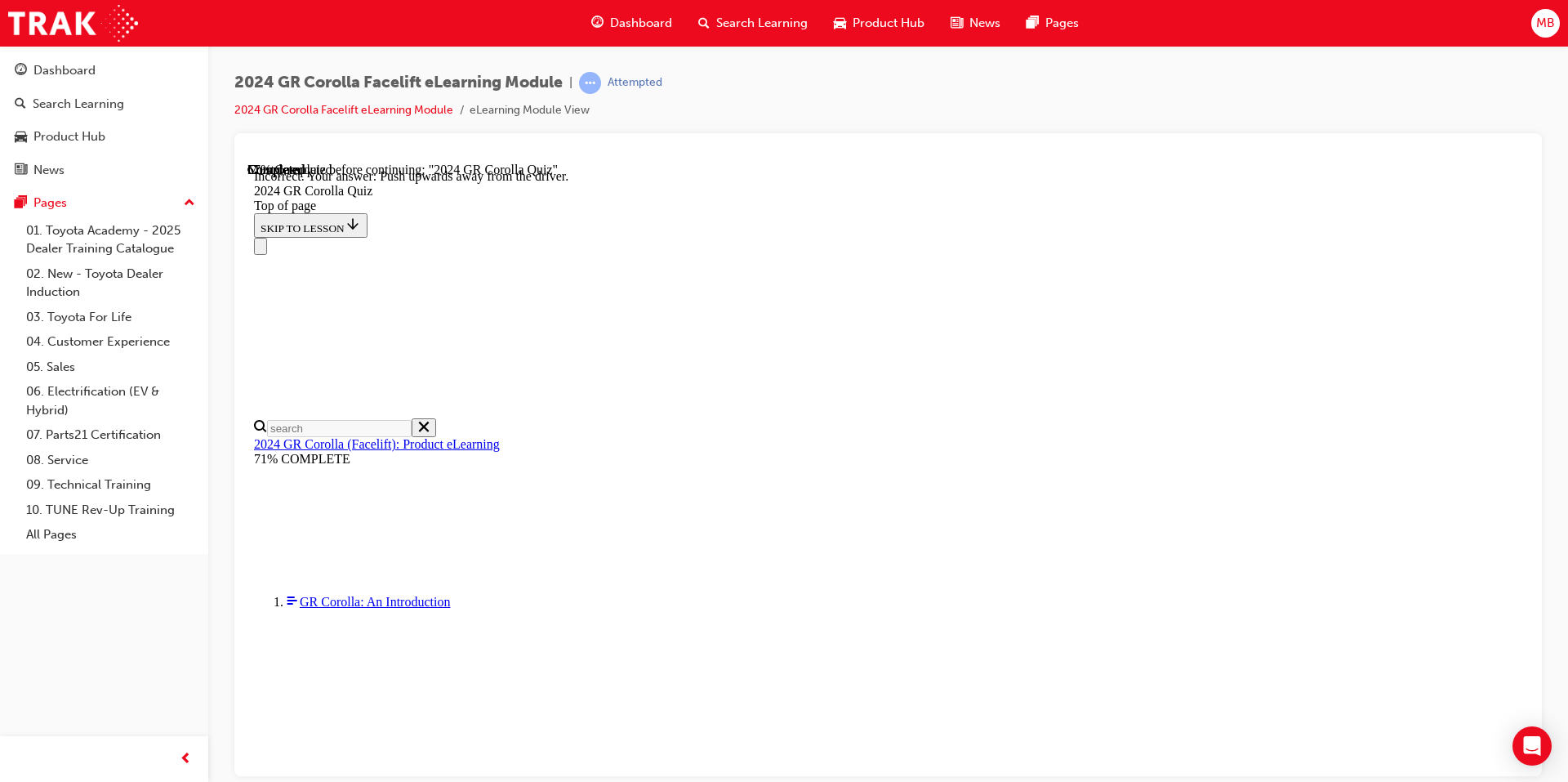
scroll to position [250, 0]
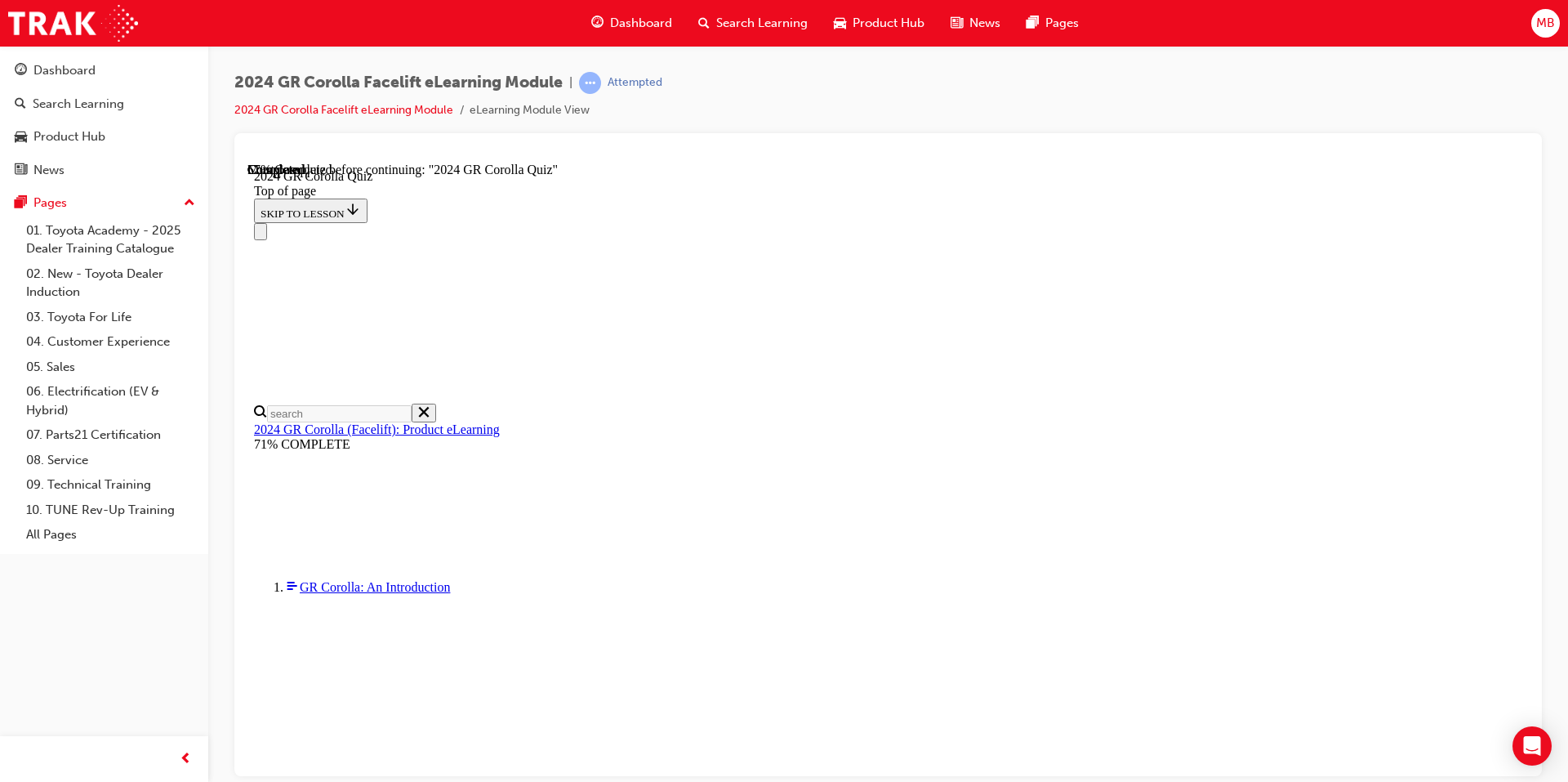
scroll to position [530, 0]
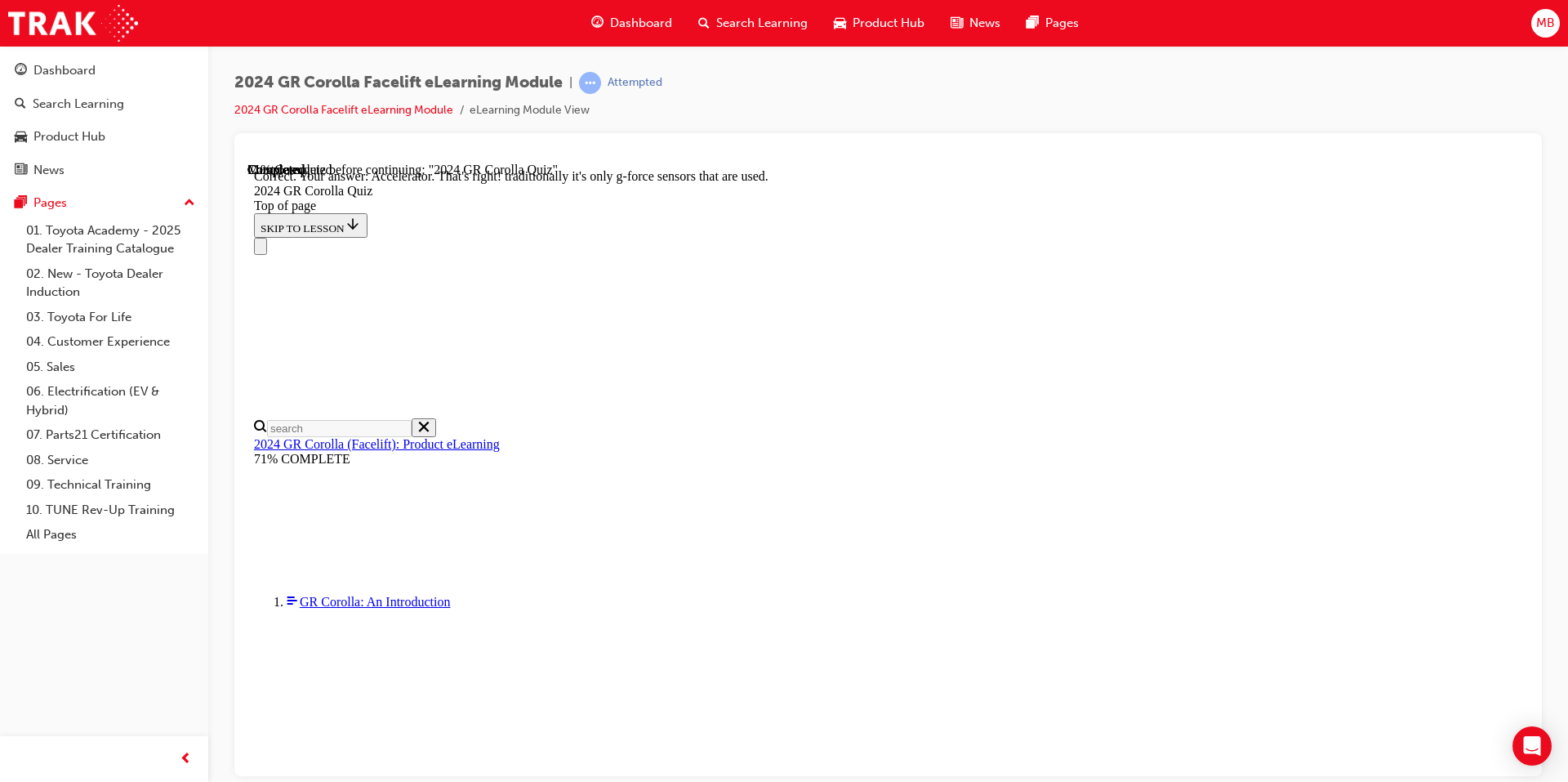
scroll to position [663, 0]
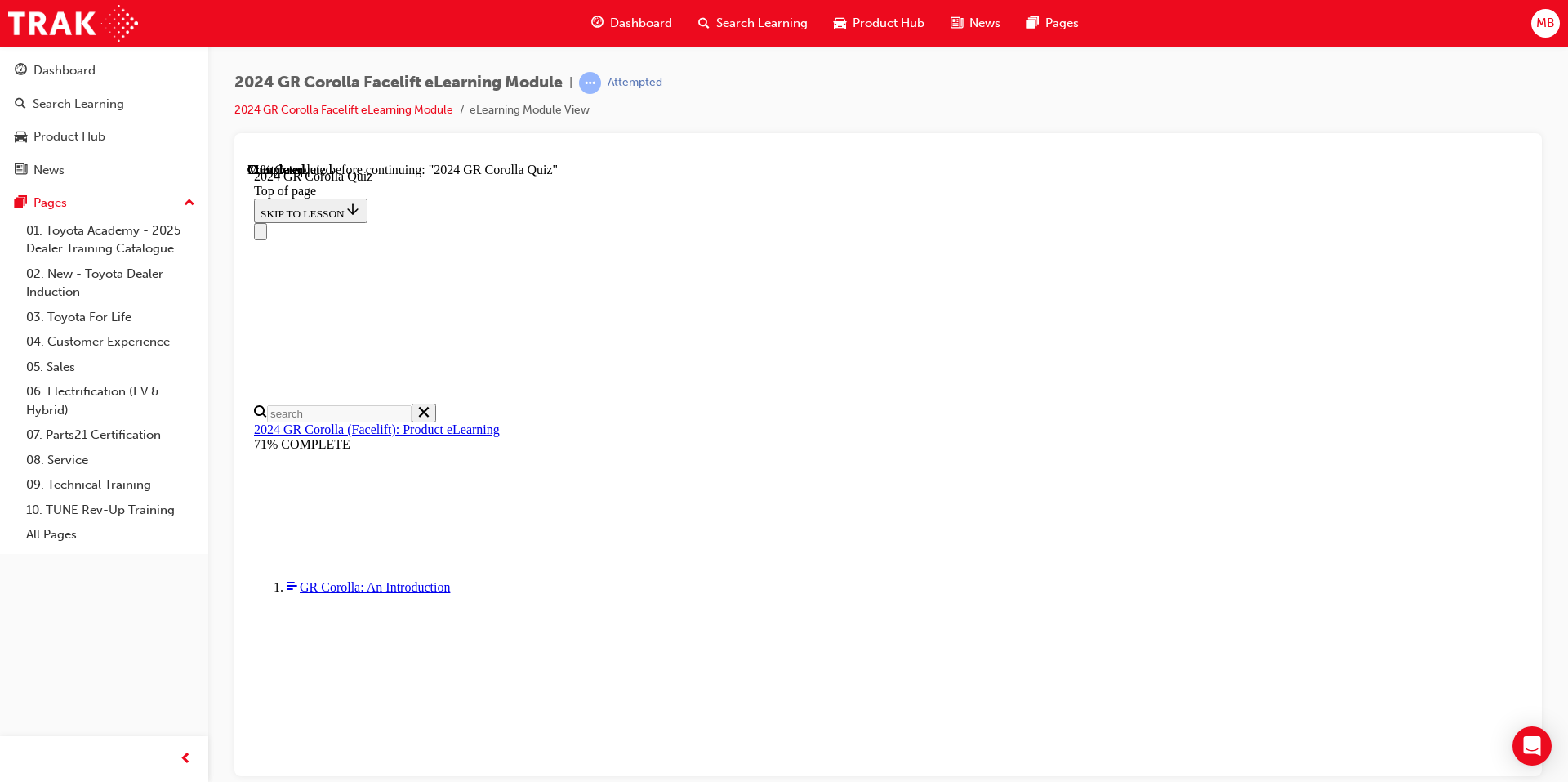
scroll to position [502, 0]
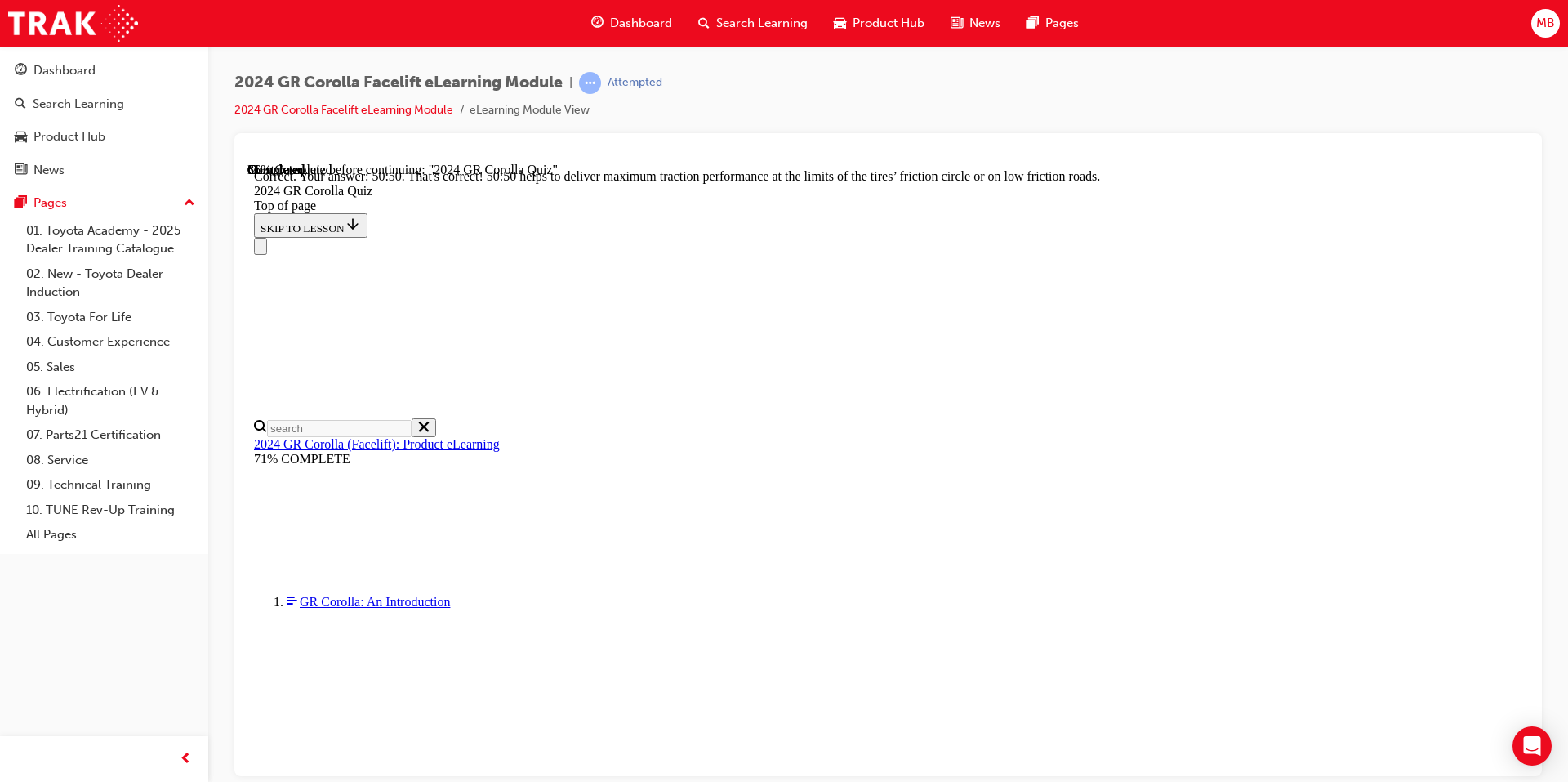
scroll to position [655, 0]
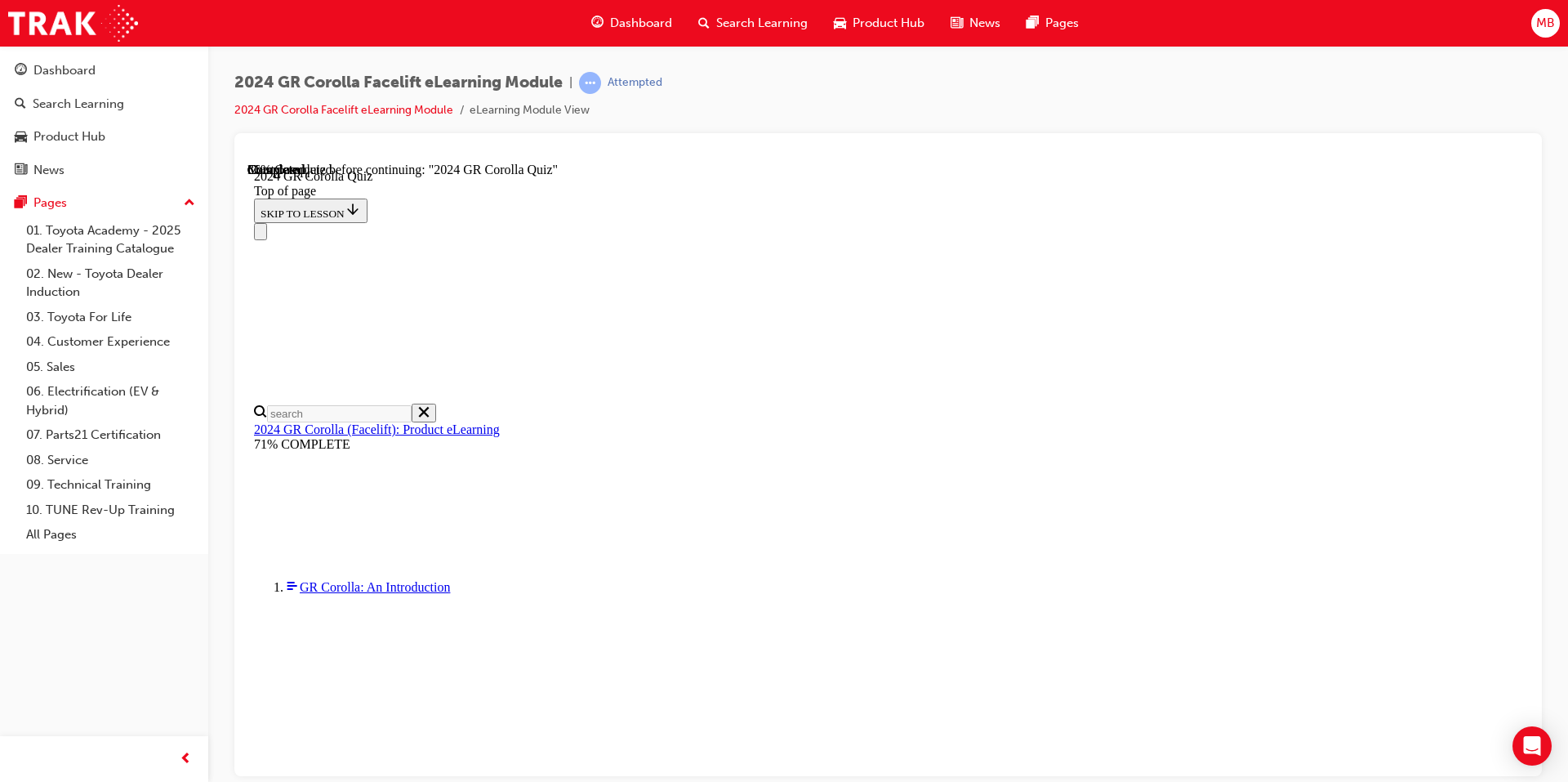
scroll to position [490, 0]
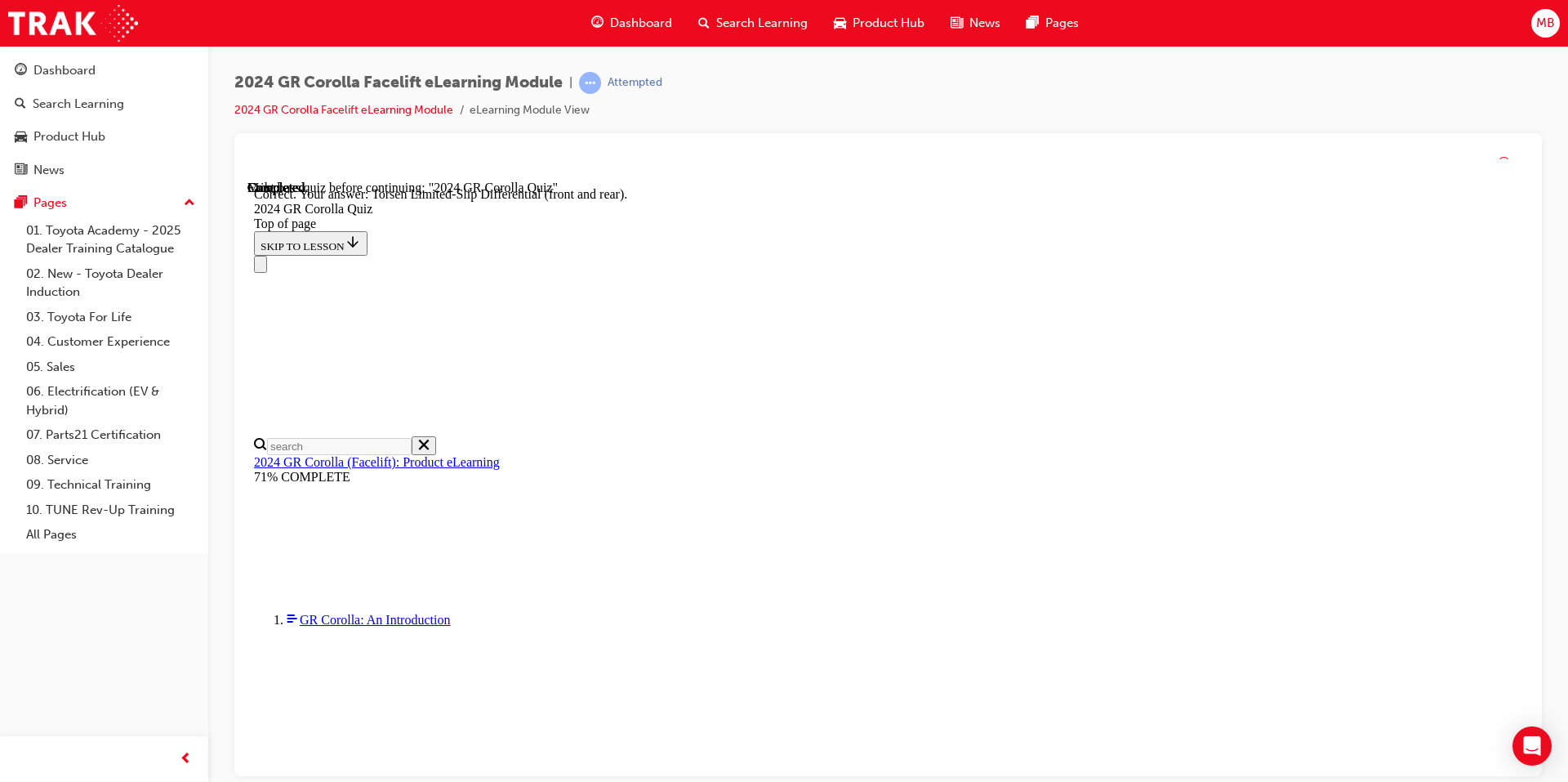
scroll to position [620, 0]
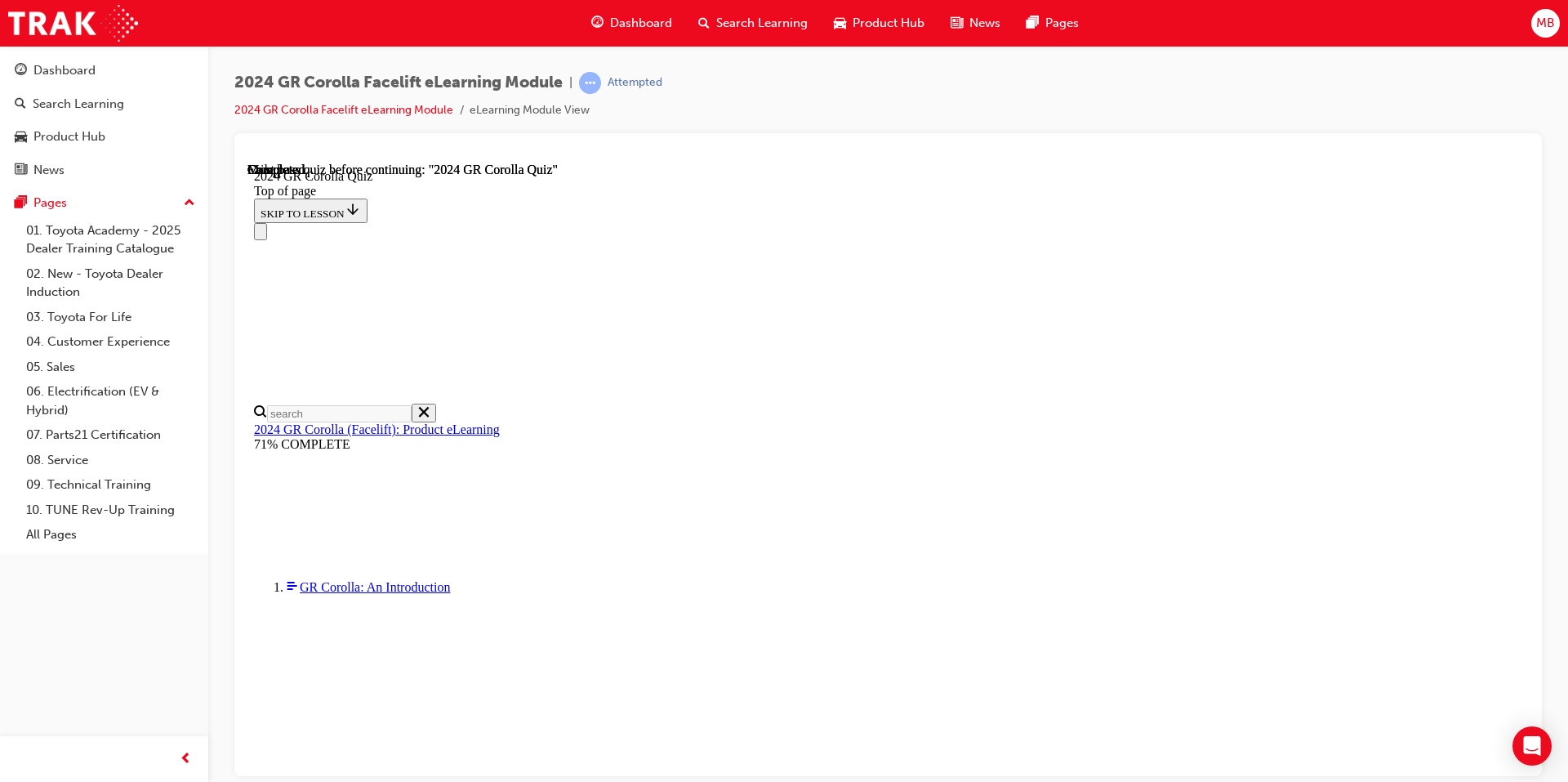
scroll to position [282, 0]
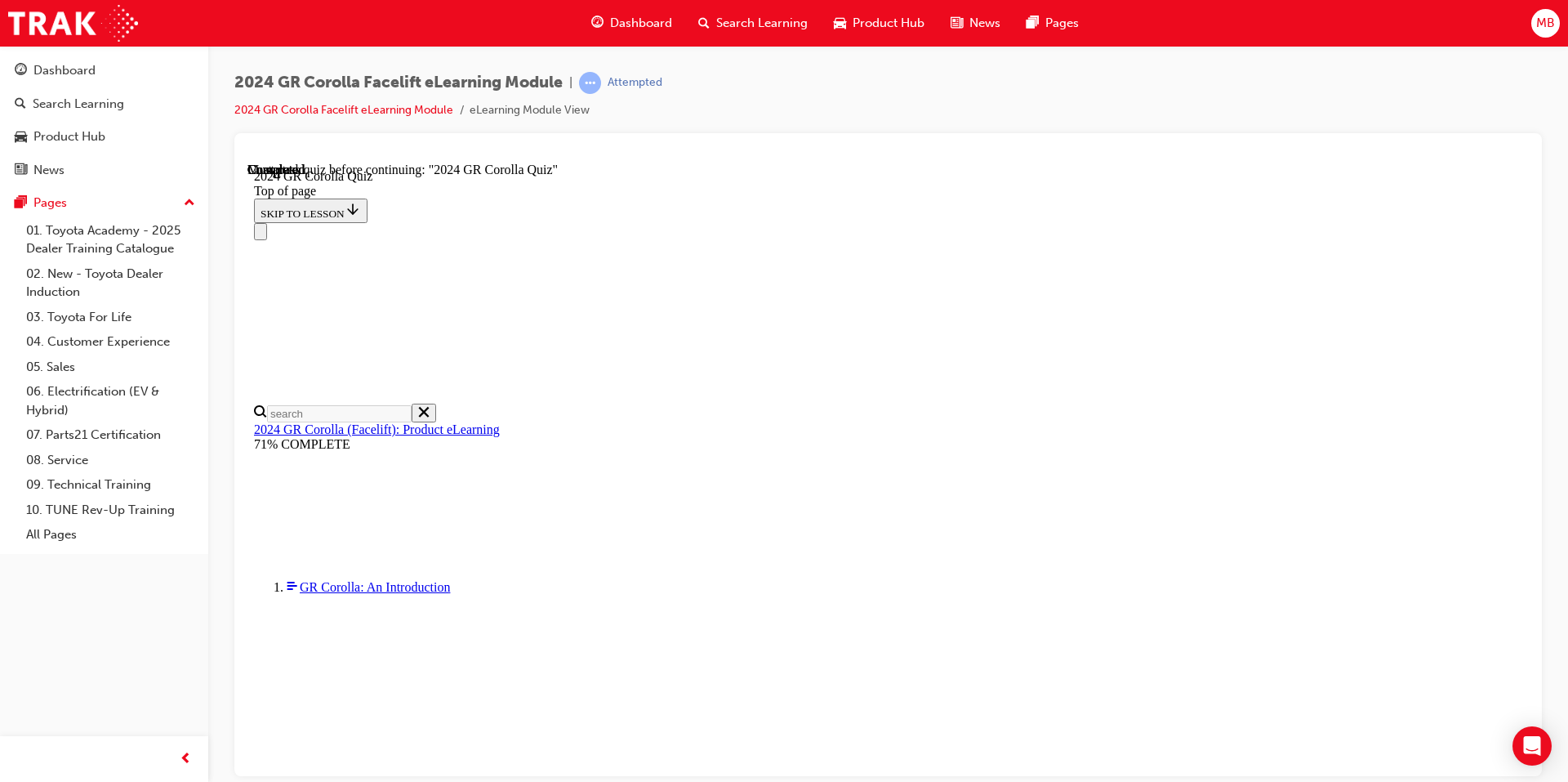
scroll to position [502, 0]
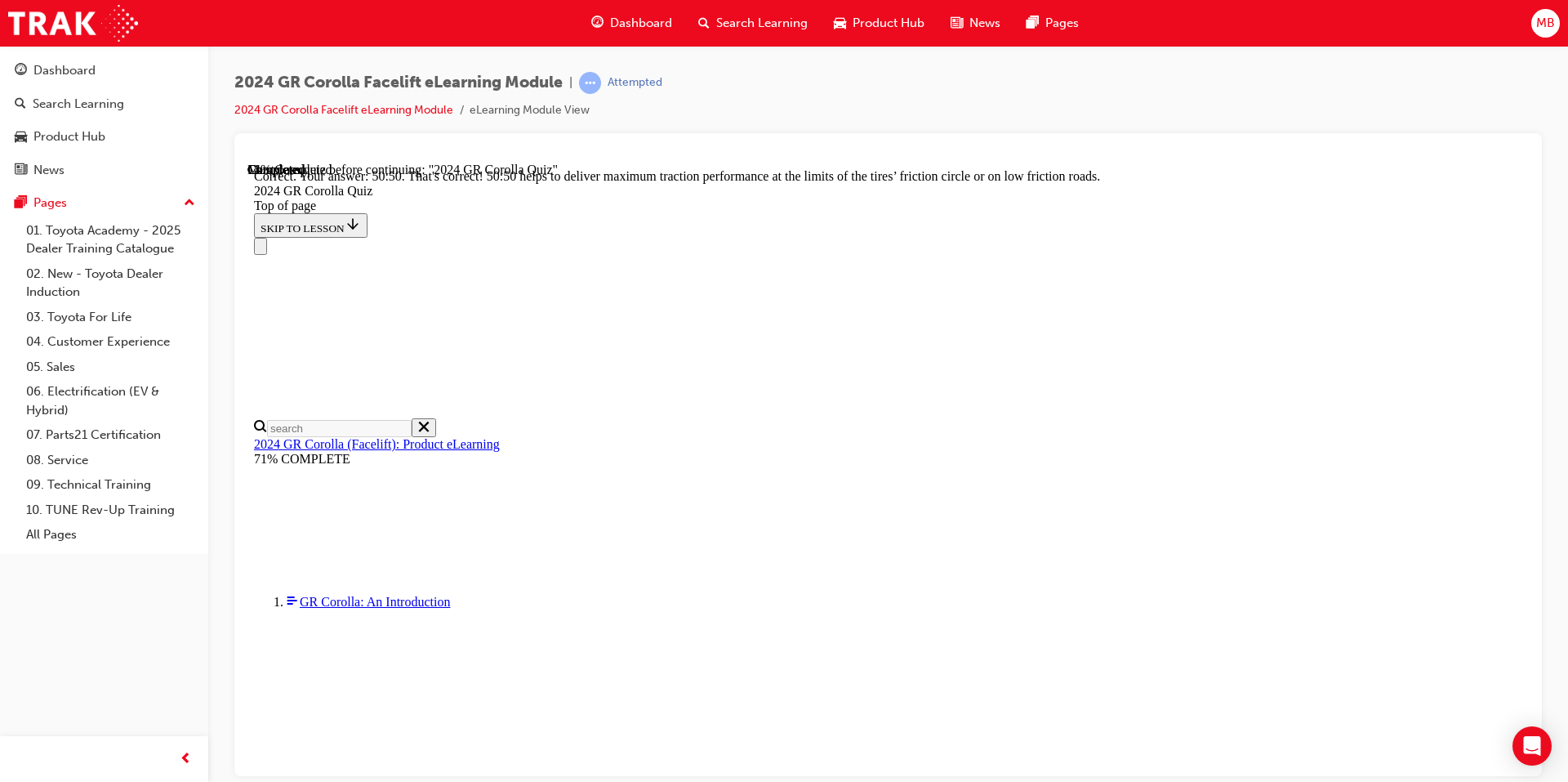
scroll to position [655, 0]
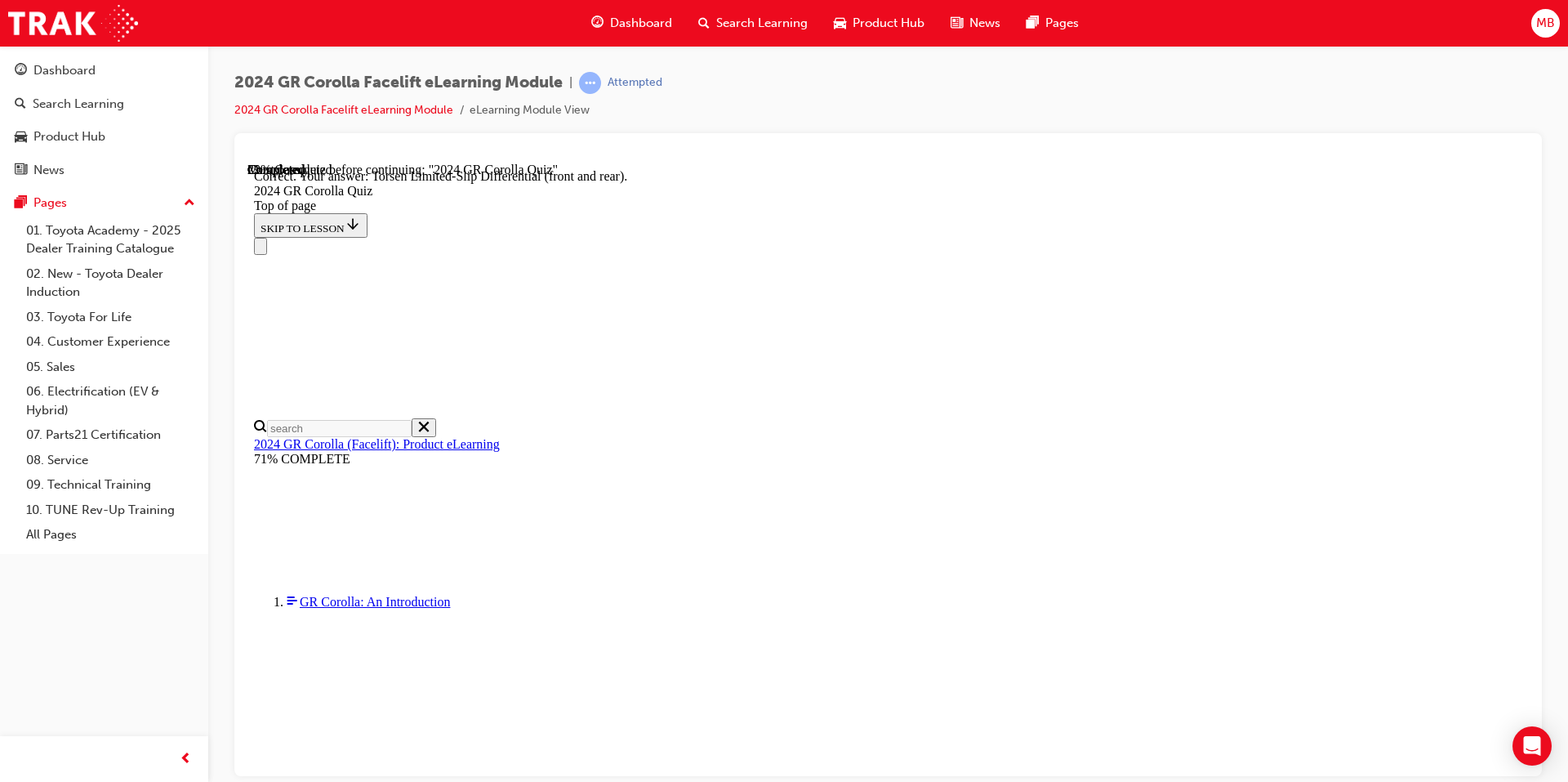
scroll to position [620, 0]
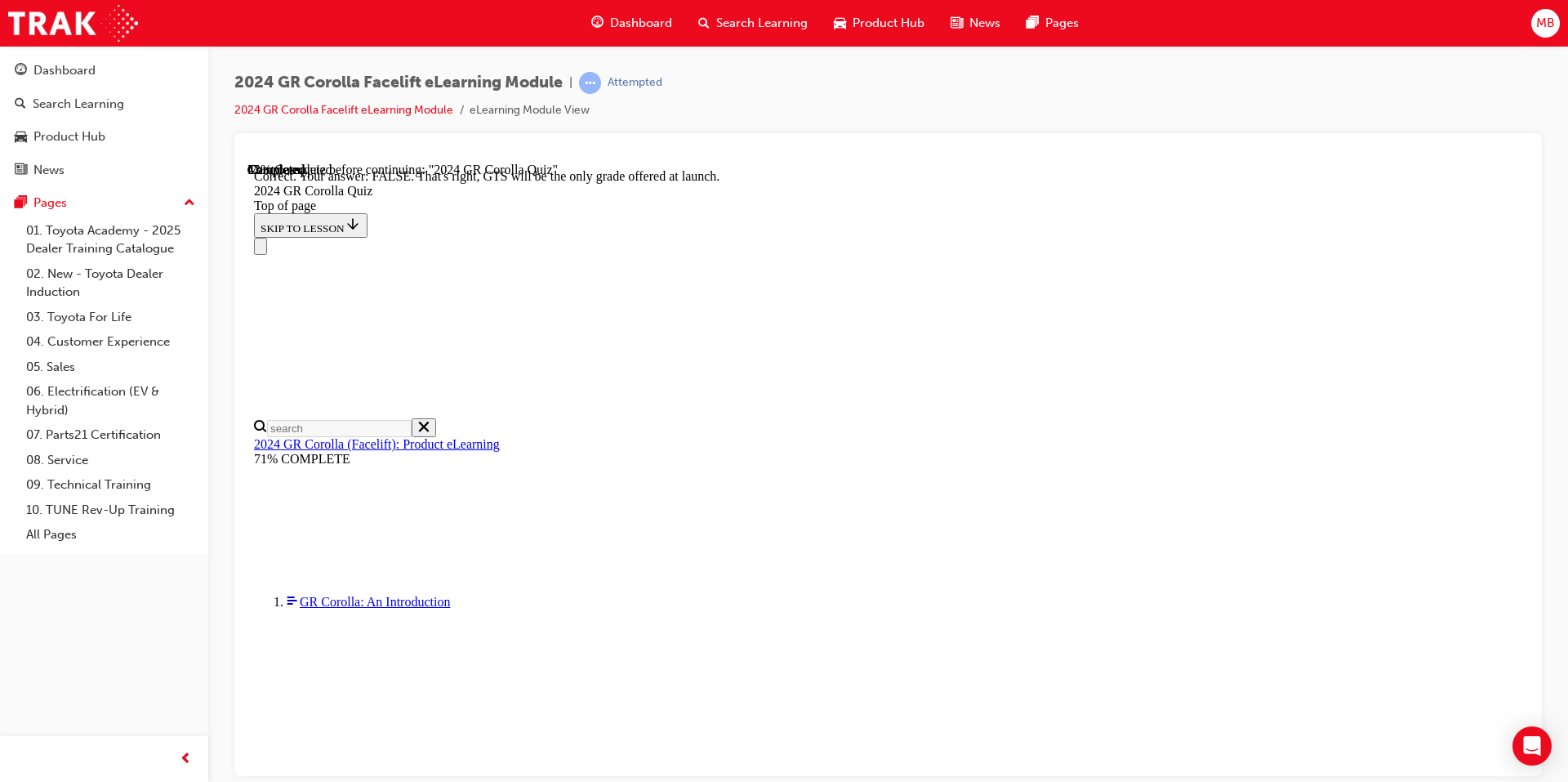
scroll to position [219, 0]
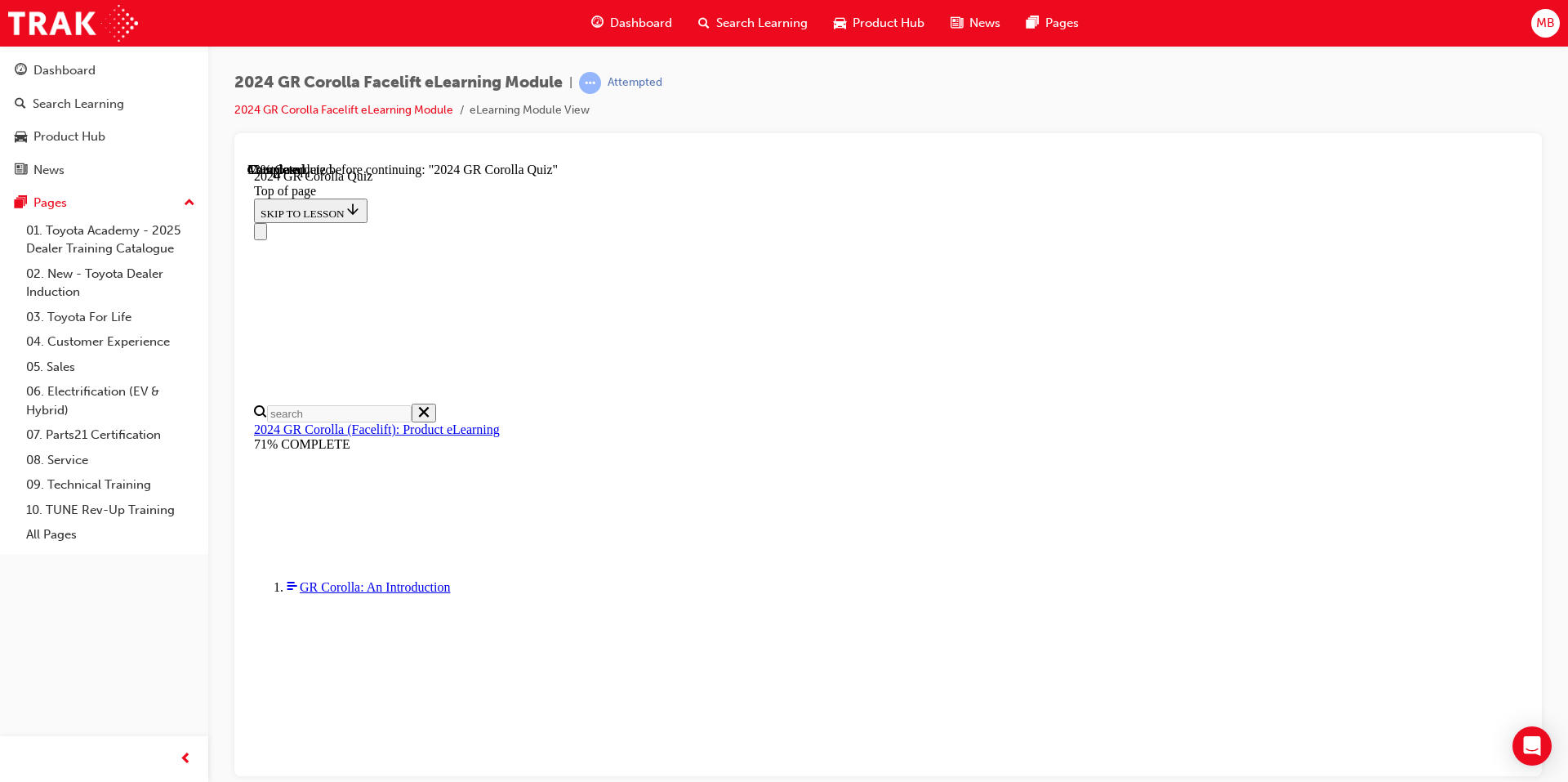
scroll to position [570, 0]
drag, startPoint x: 742, startPoint y: 440, endPoint x: 743, endPoint y: 483, distance: 43.0
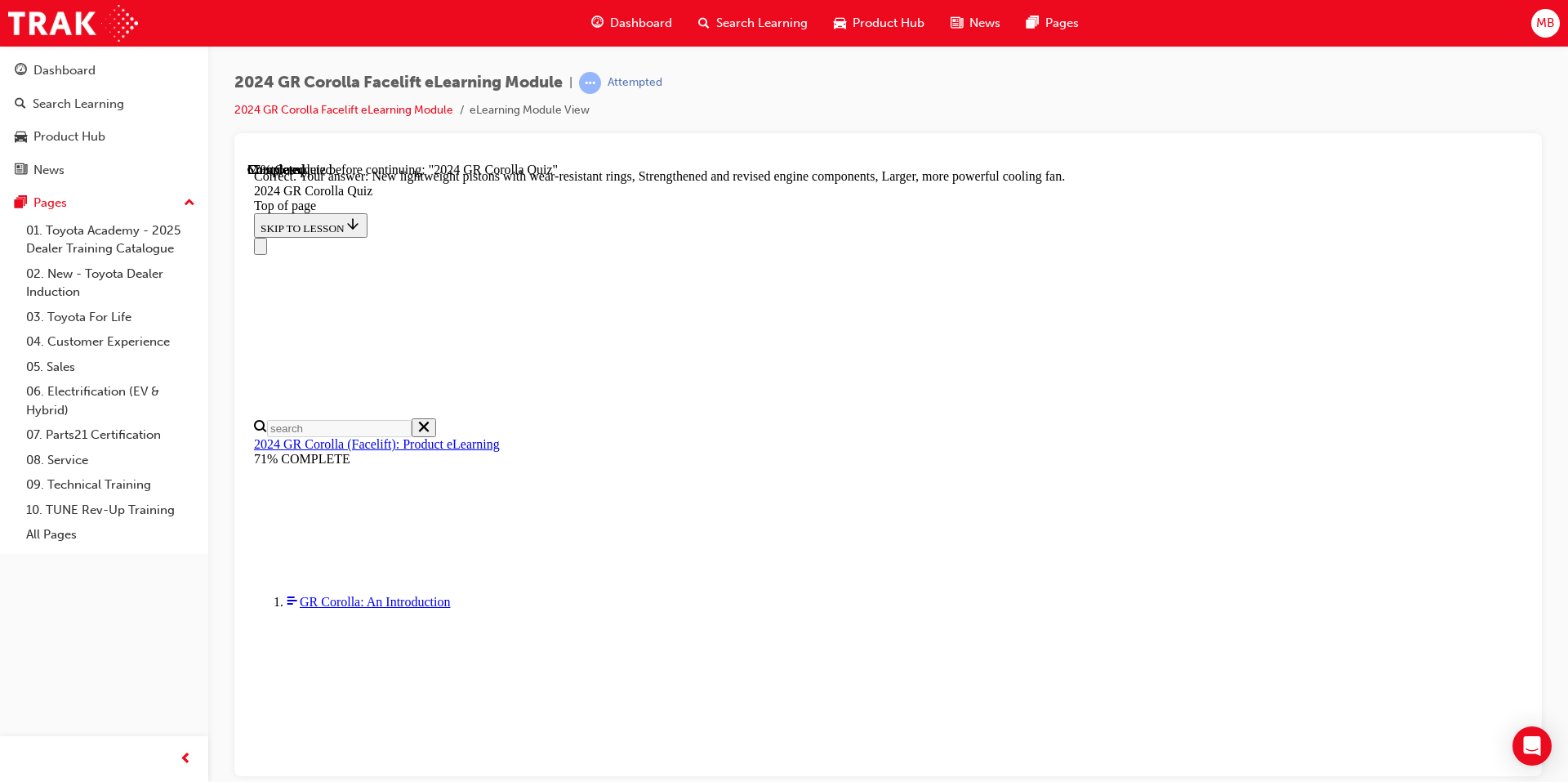
scroll to position [621, 0]
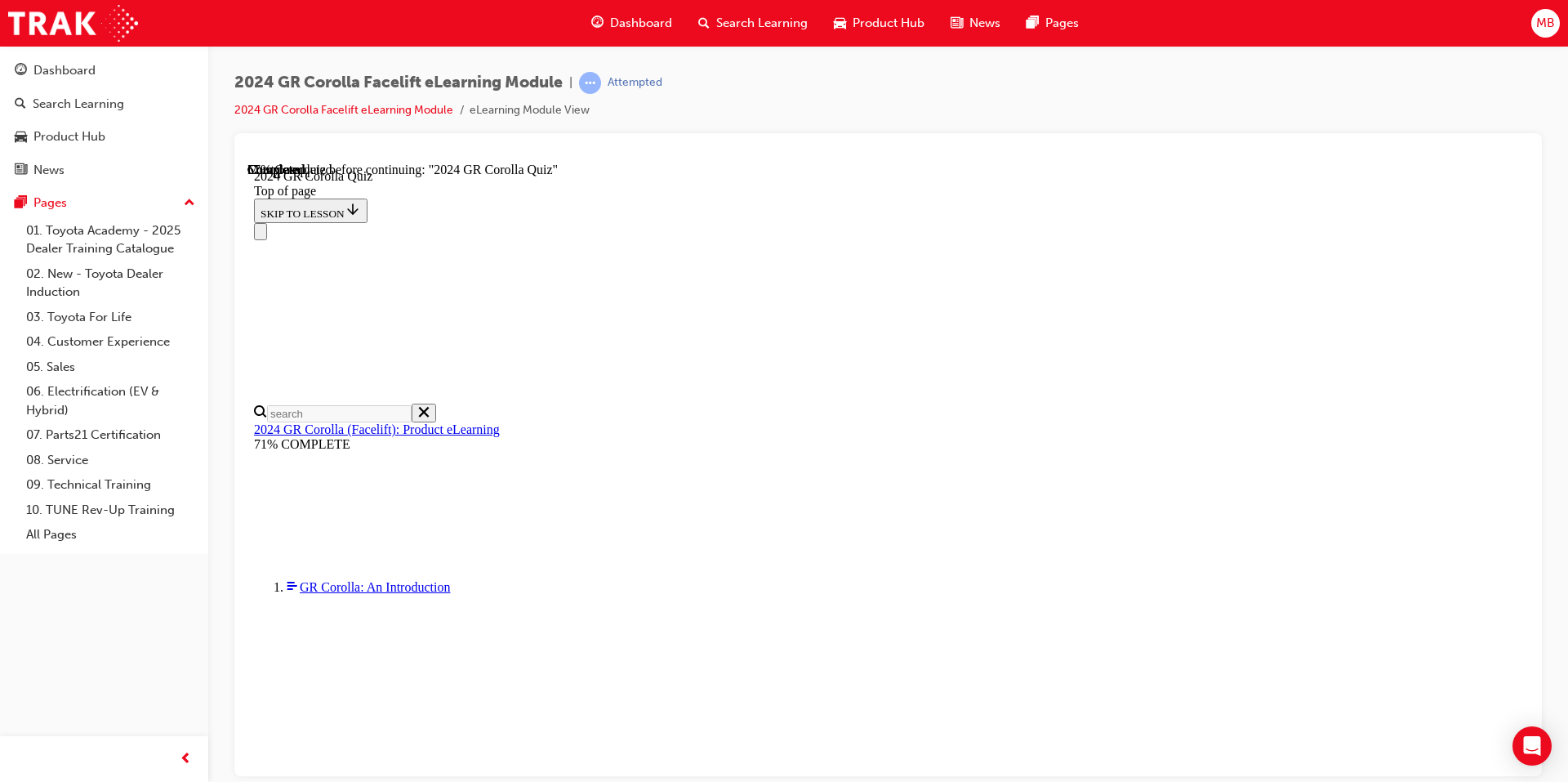
scroll to position [530, 0]
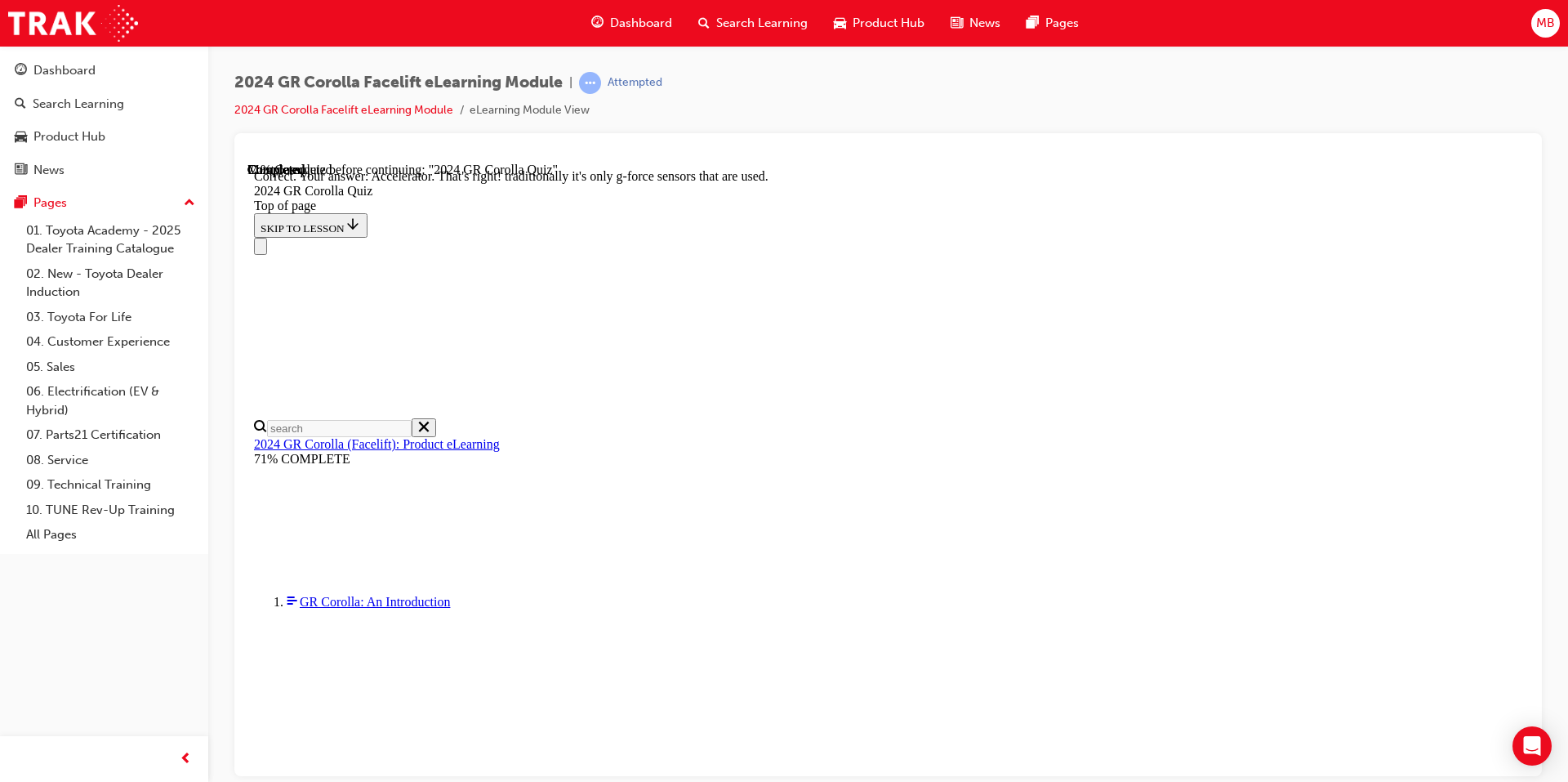
scroll to position [663, 0]
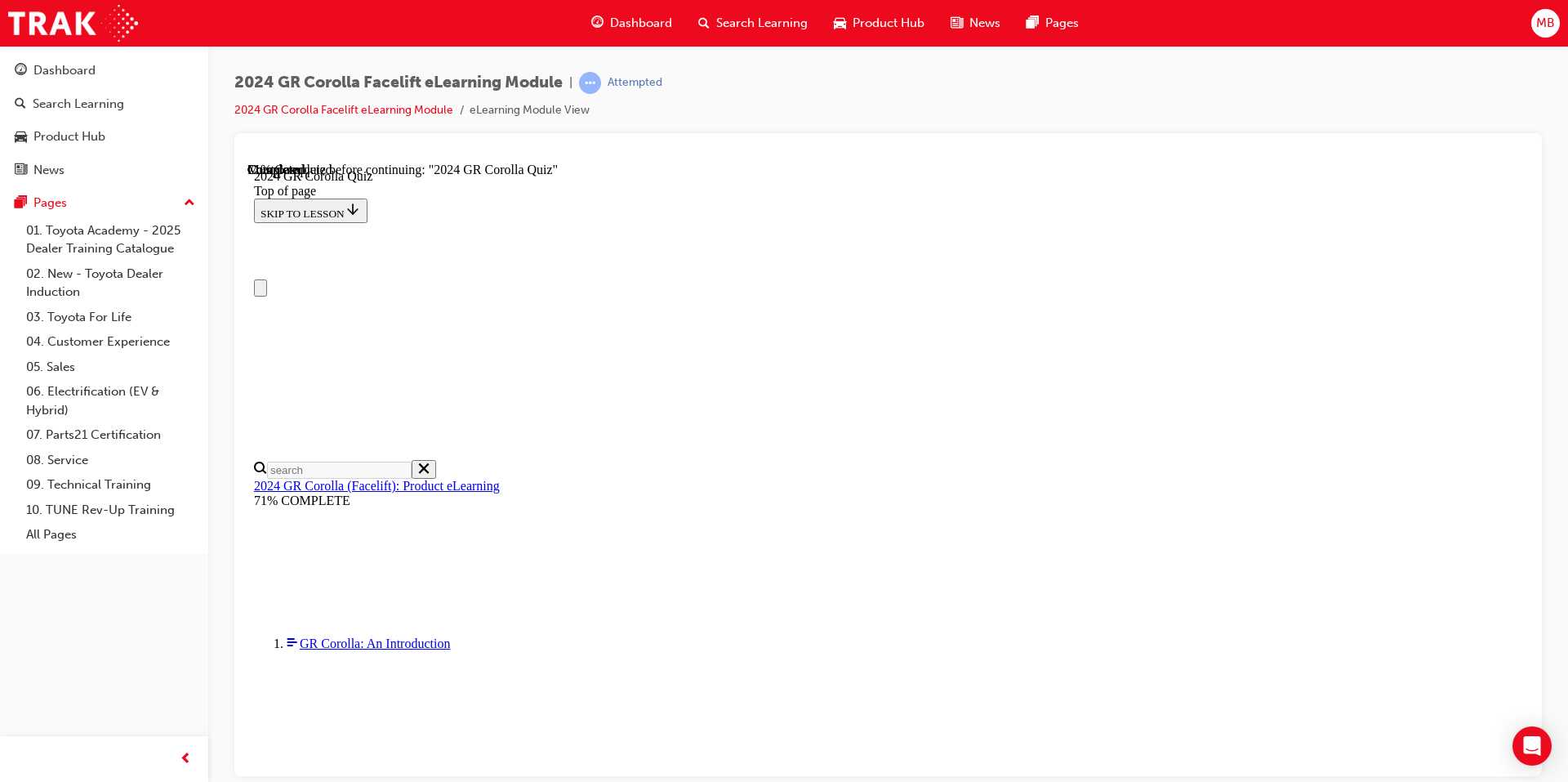
scroll to position [0, 0]
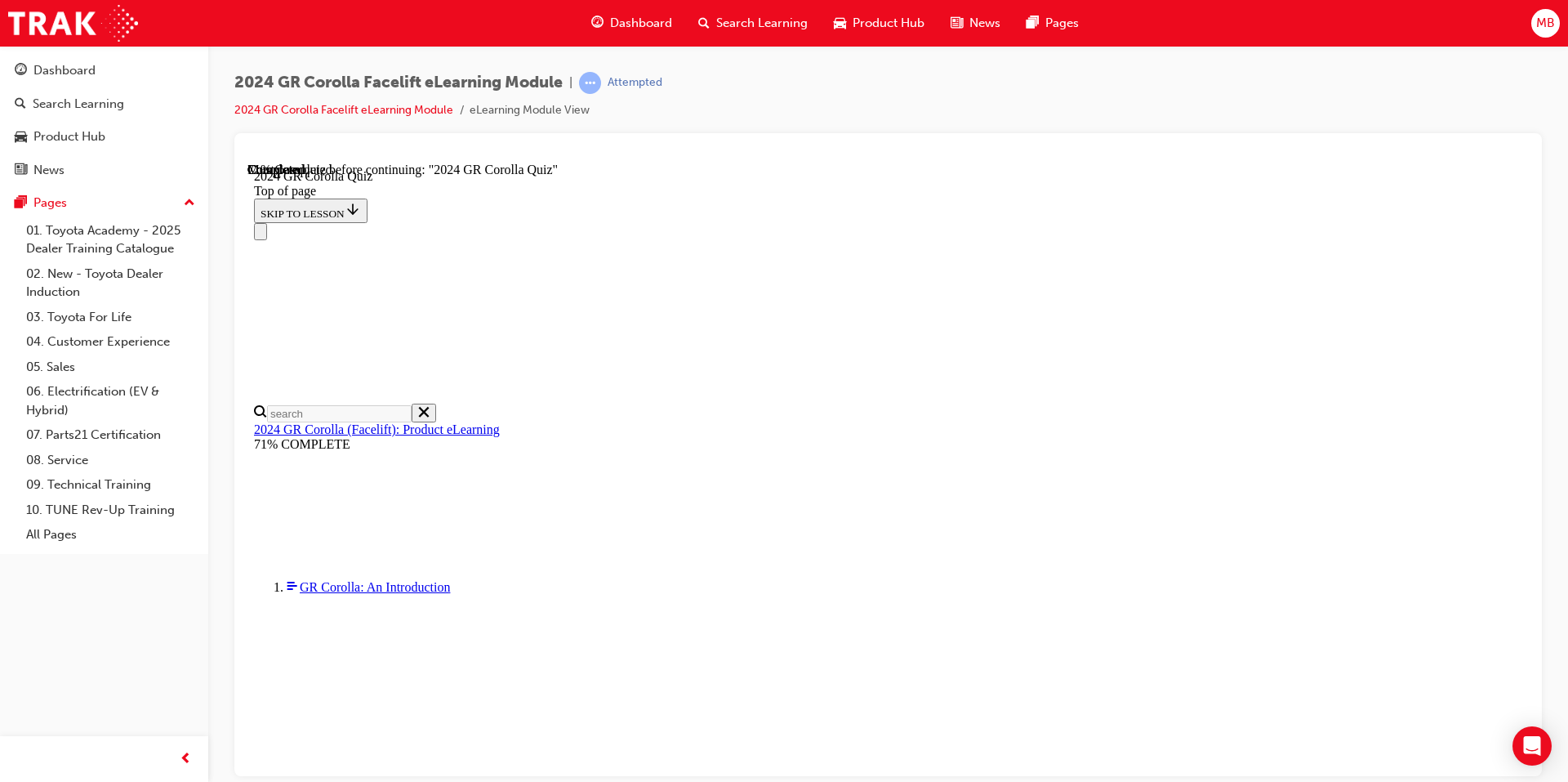
scroll to position [217, 0]
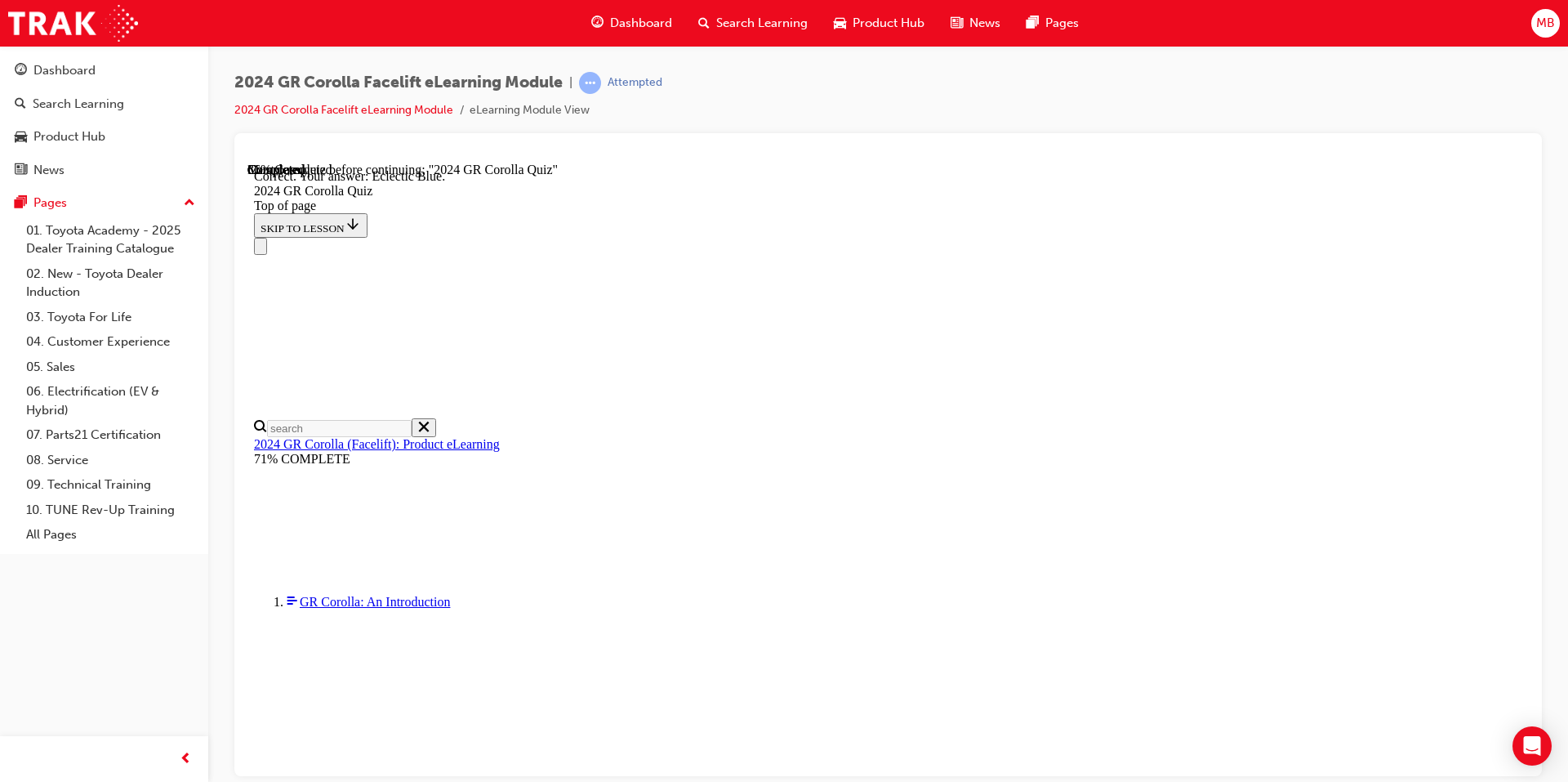
scroll to position [269, 0]
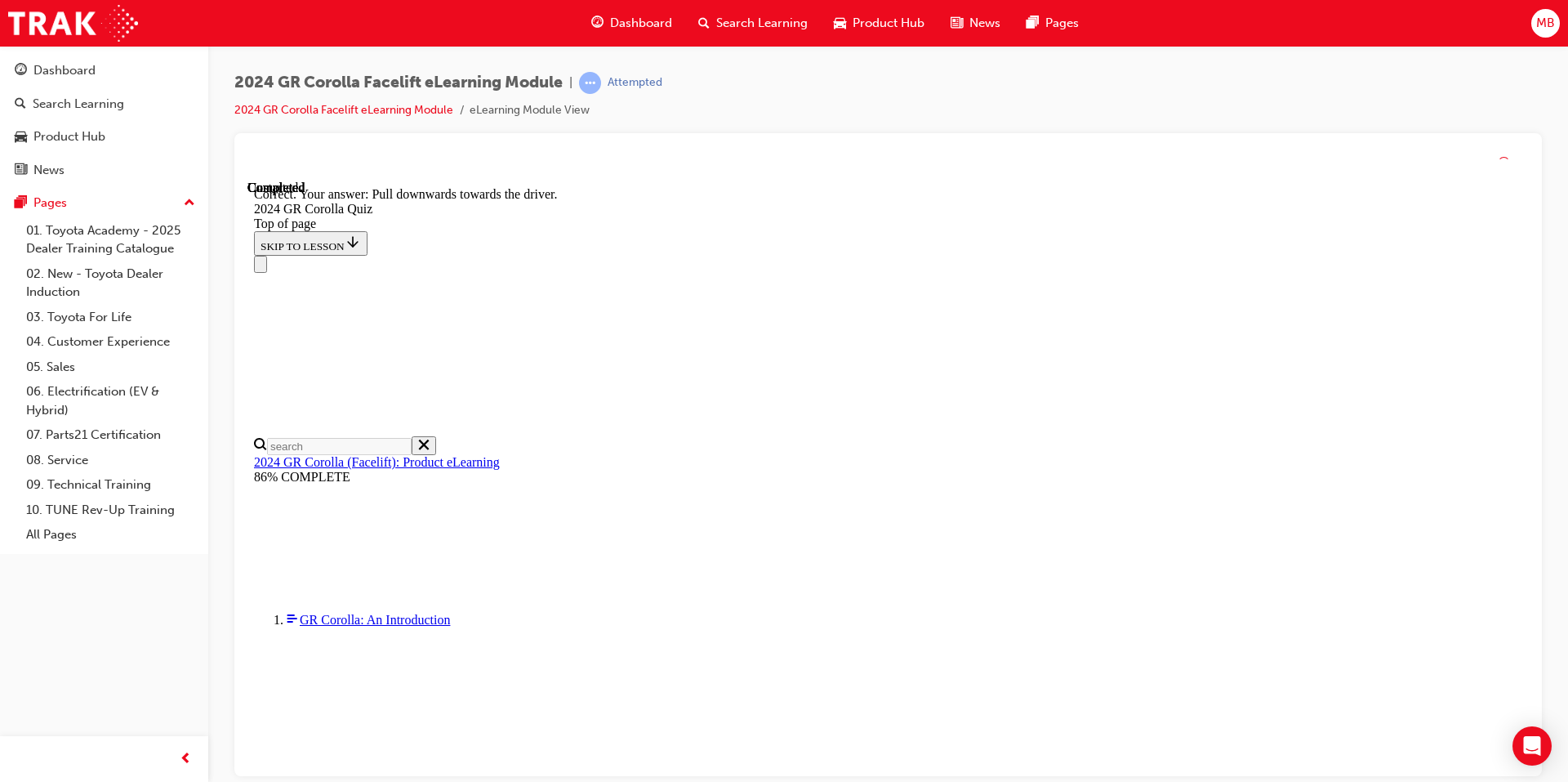
scroll to position [250, 0]
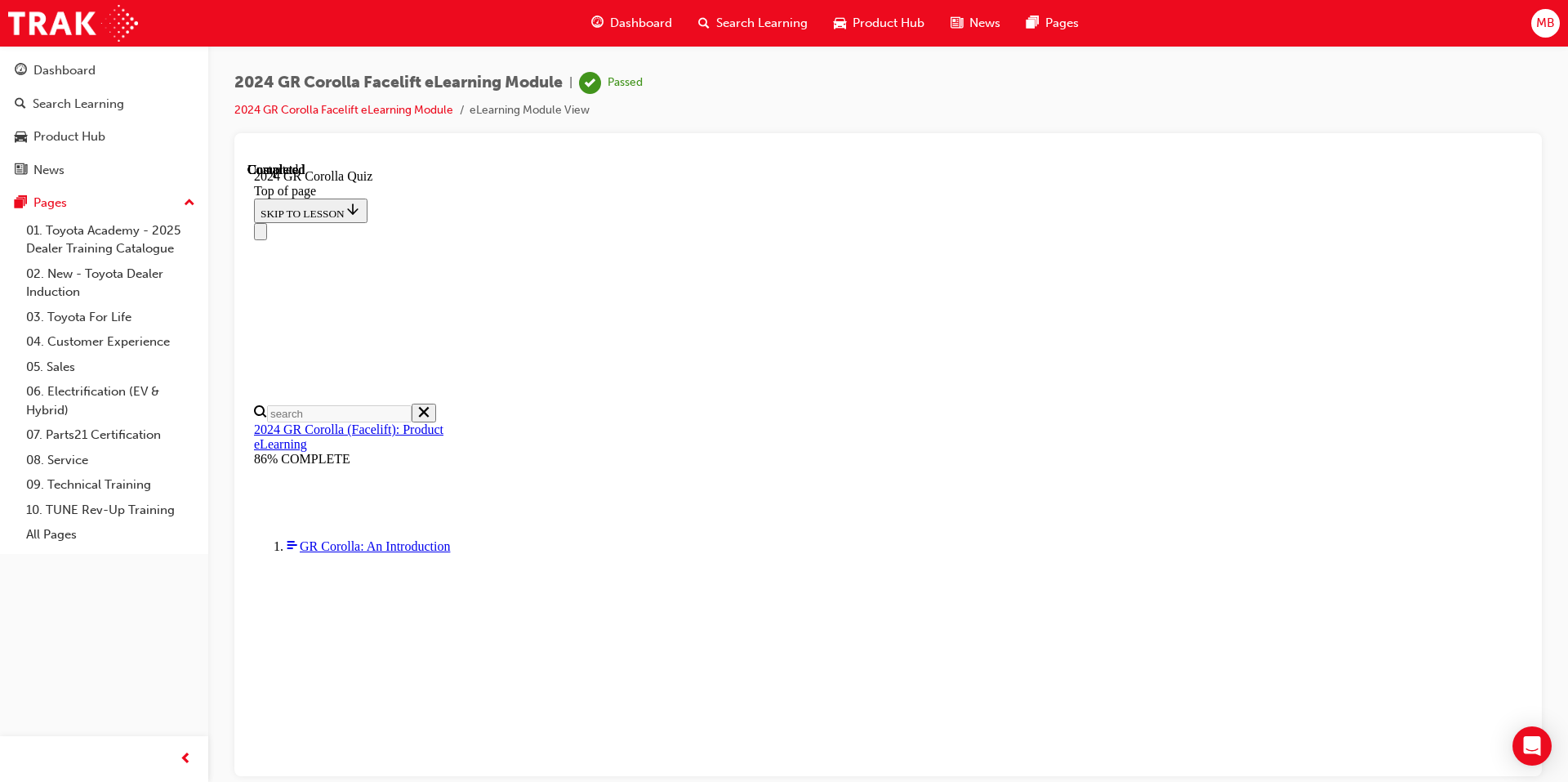
scroll to position [186, 0]
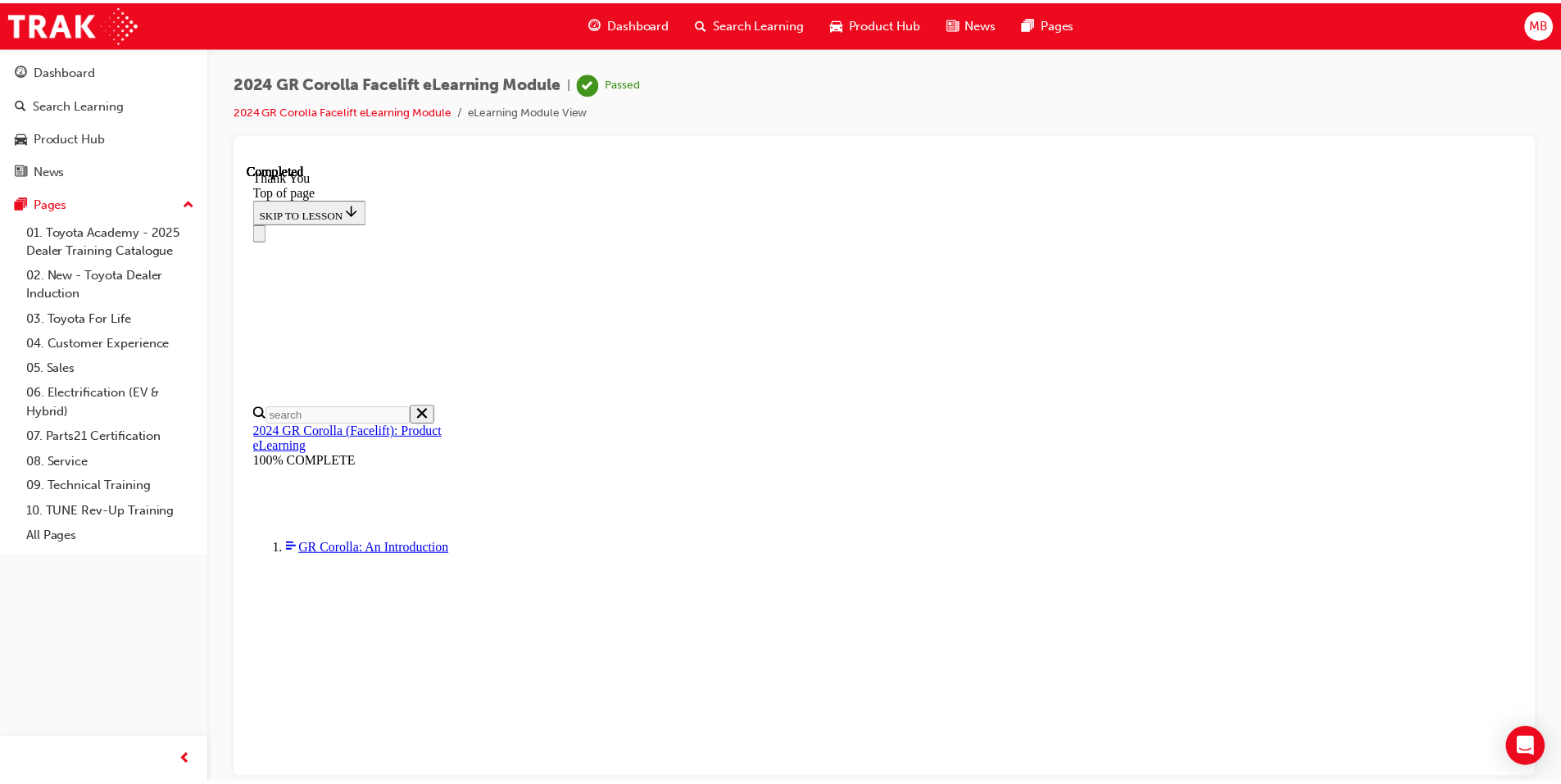
scroll to position [0, 0]
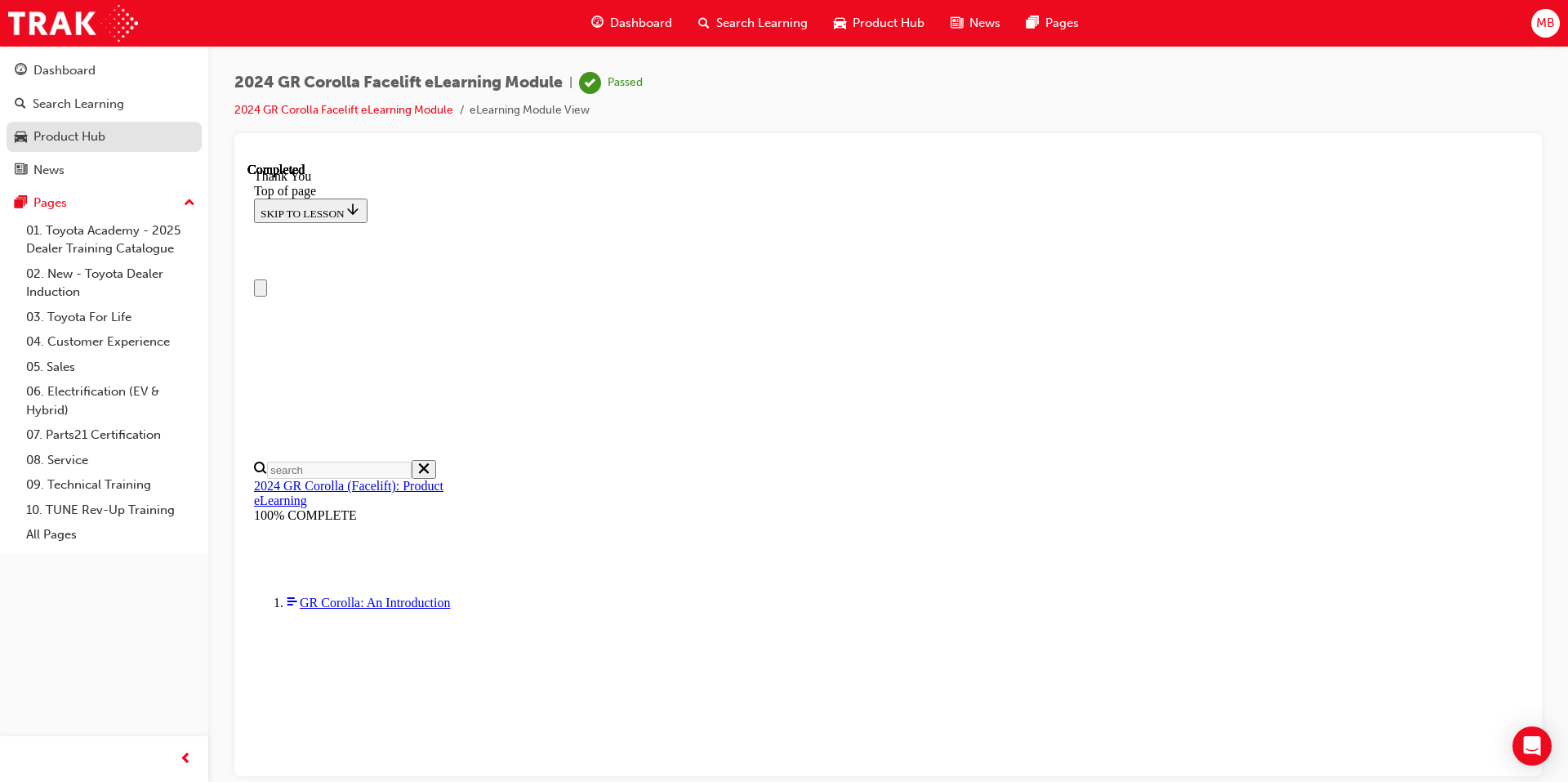
click at [70, 147] on link "Product Hub" at bounding box center [105, 136] width 196 height 30
